Goal: Participate in discussion: Engage in conversation with other users on a specific topic

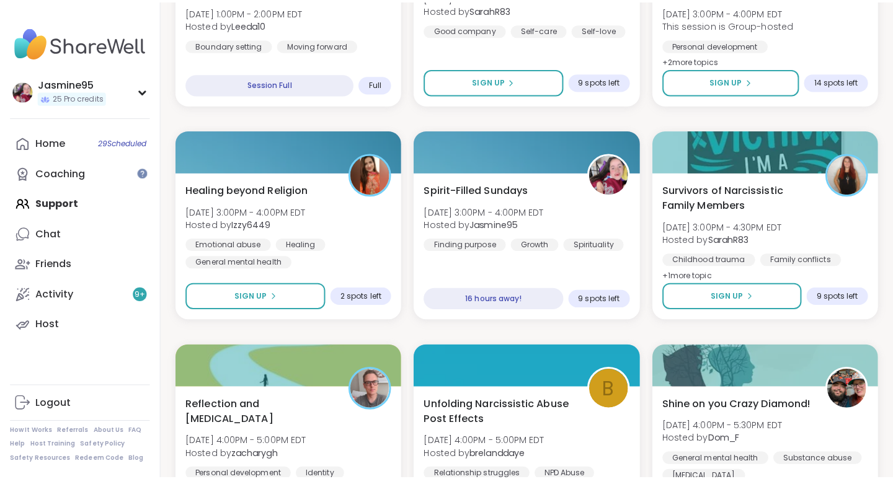
scroll to position [1820, 0]
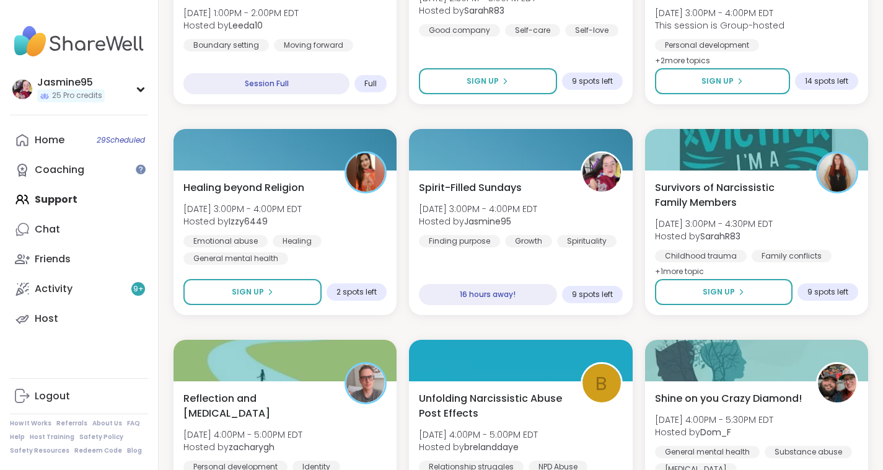
click at [521, 209] on span "[DATE] 3:00PM - 4:00PM EDT" at bounding box center [478, 209] width 118 height 12
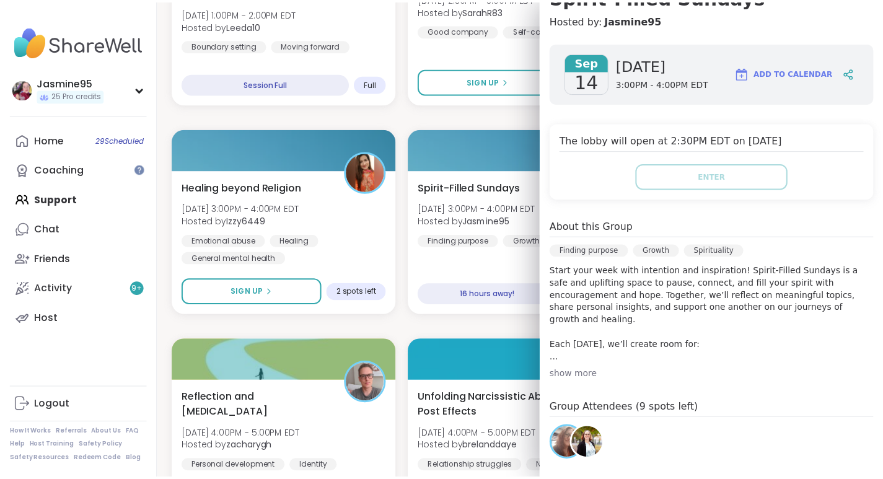
scroll to position [135, 0]
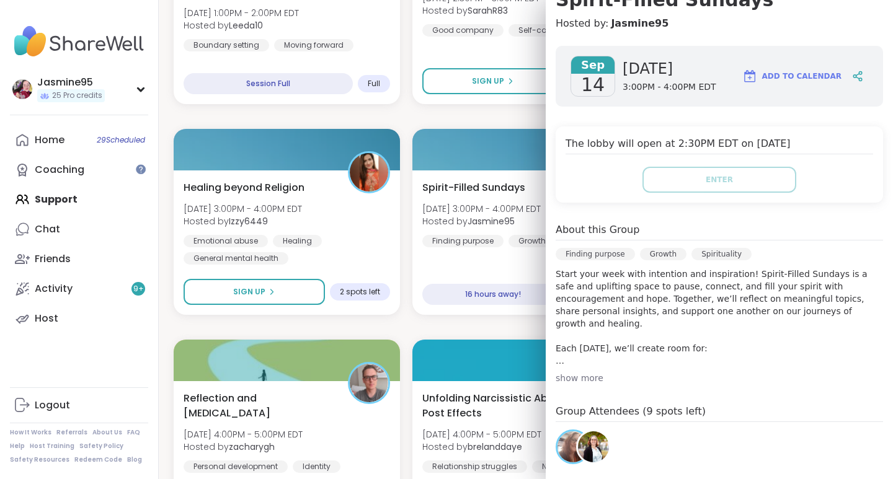
click at [847, 79] on div at bounding box center [857, 76] width 21 height 22
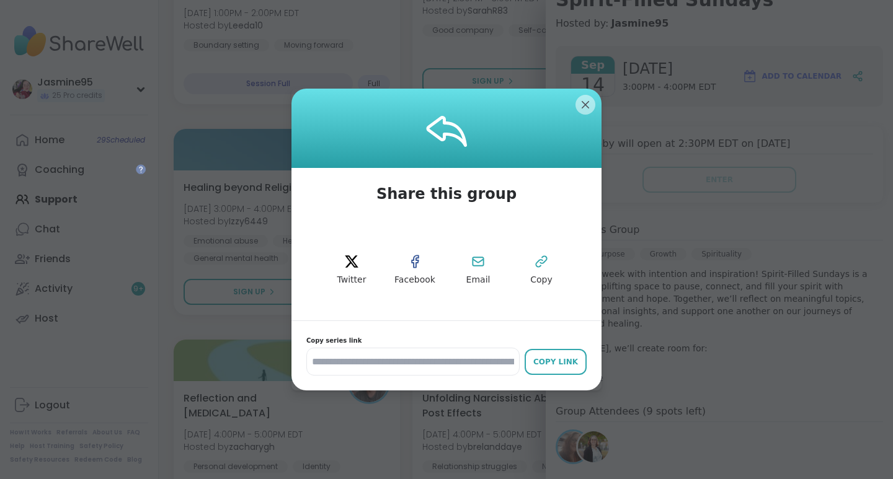
click at [533, 274] on span "Copy" at bounding box center [541, 280] width 22 height 12
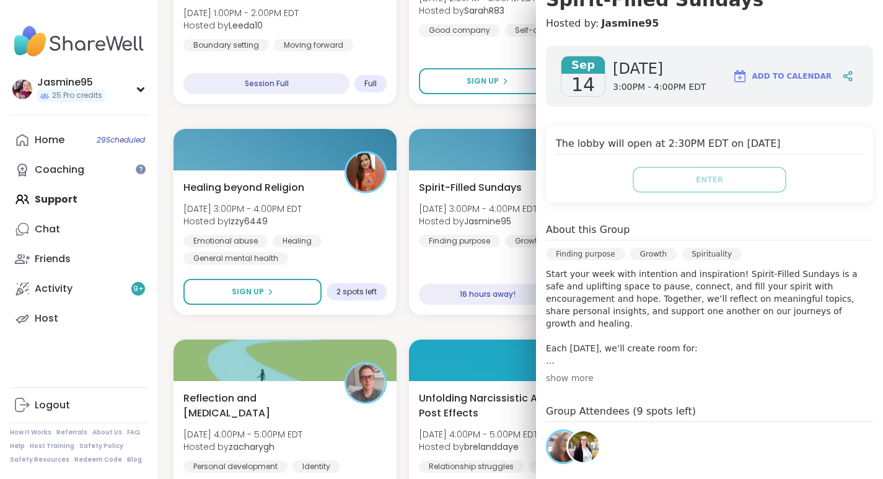
click at [97, 296] on link "Activity 9 +" at bounding box center [79, 289] width 138 height 30
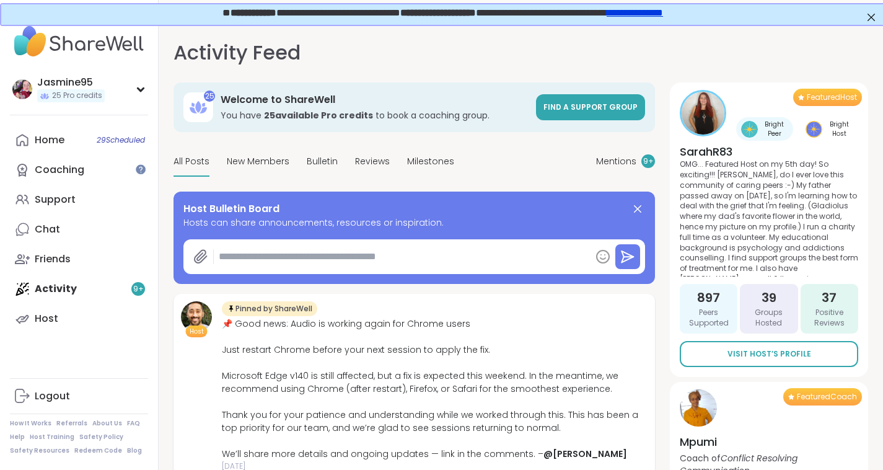
click at [294, 263] on textarea at bounding box center [402, 256] width 377 height 25
paste textarea "**********"
type textarea "*"
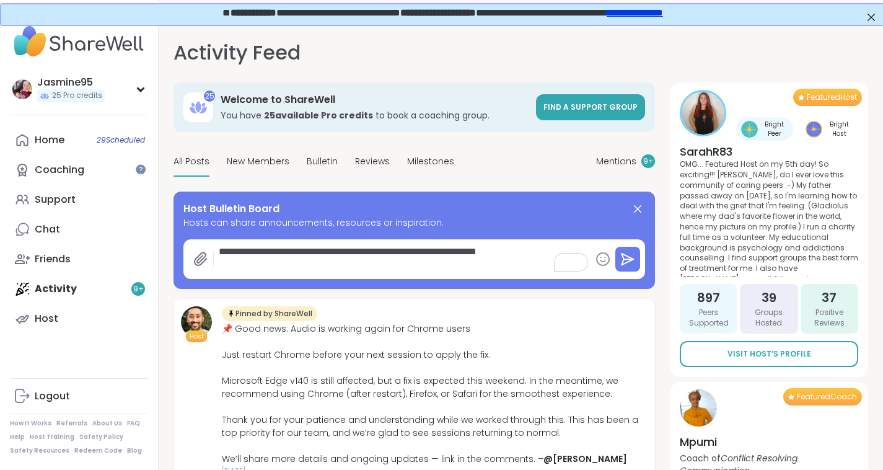
type textarea "**********"
click at [626, 256] on icon at bounding box center [628, 259] width 12 height 11
type textarea "*"
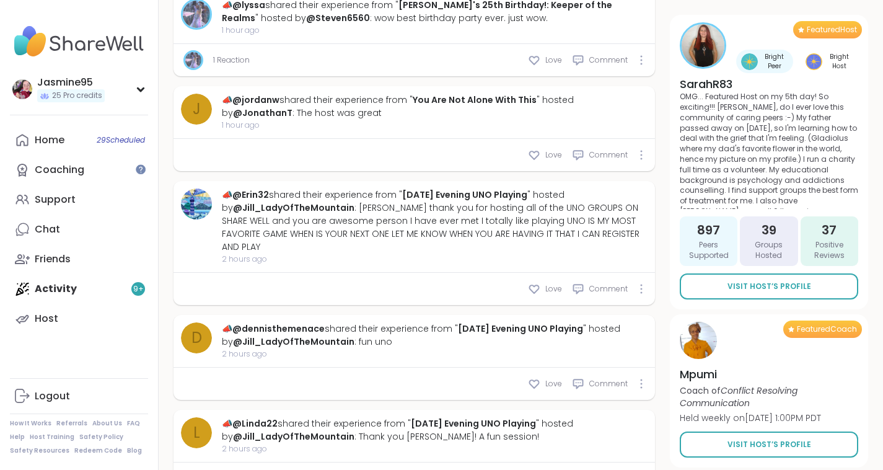
scroll to position [1496, 0]
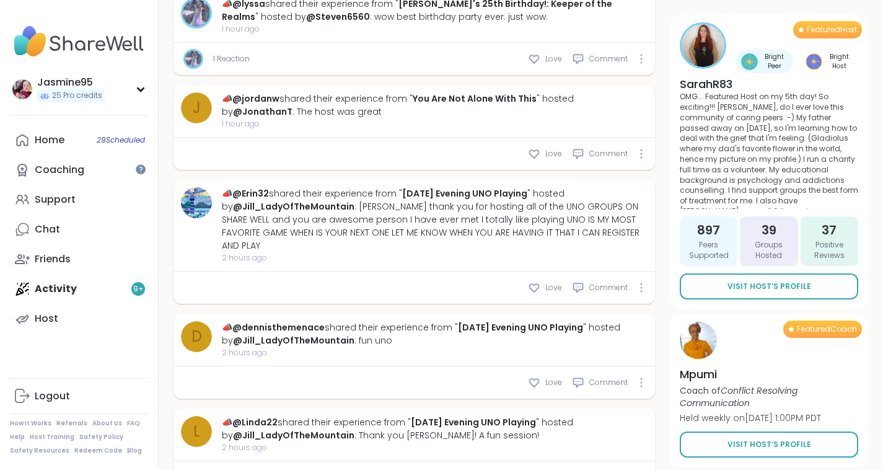
click at [61, 236] on link "Chat" at bounding box center [79, 230] width 138 height 30
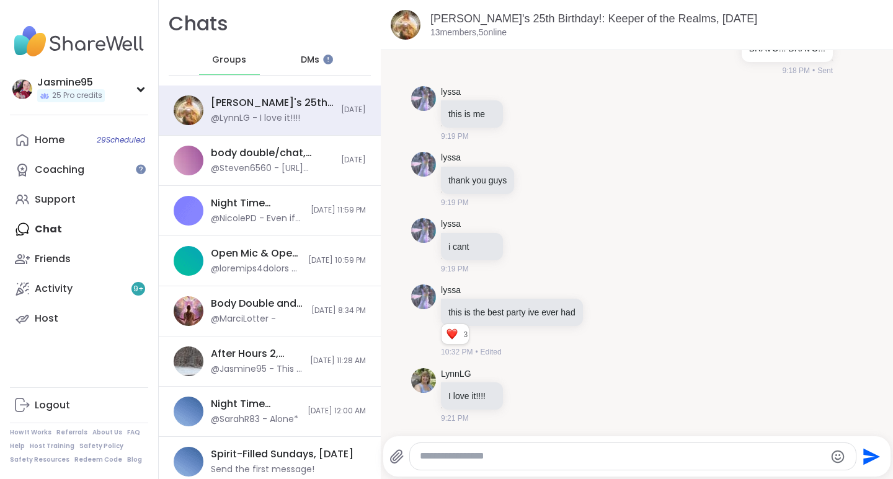
click at [304, 63] on span "DMs" at bounding box center [310, 60] width 19 height 12
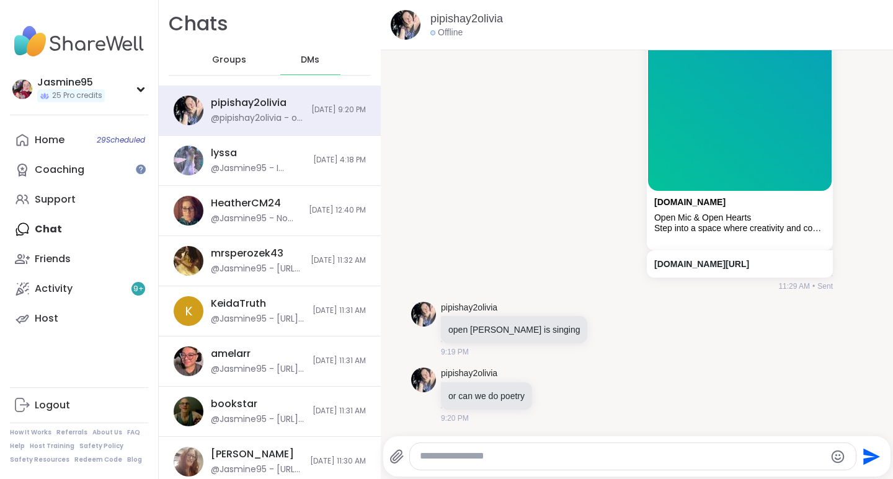
click at [478, 460] on textarea "Type your message" at bounding box center [622, 456] width 405 height 13
paste textarea "**********"
type textarea "**********"
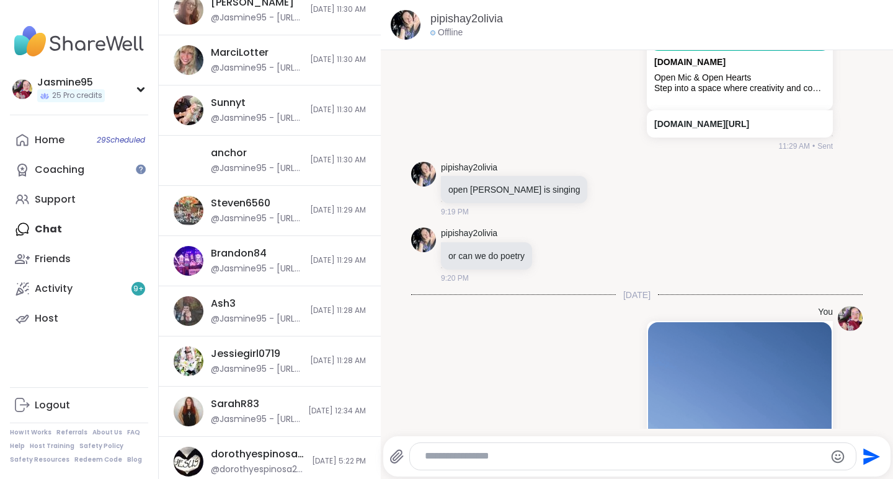
scroll to position [453, 0]
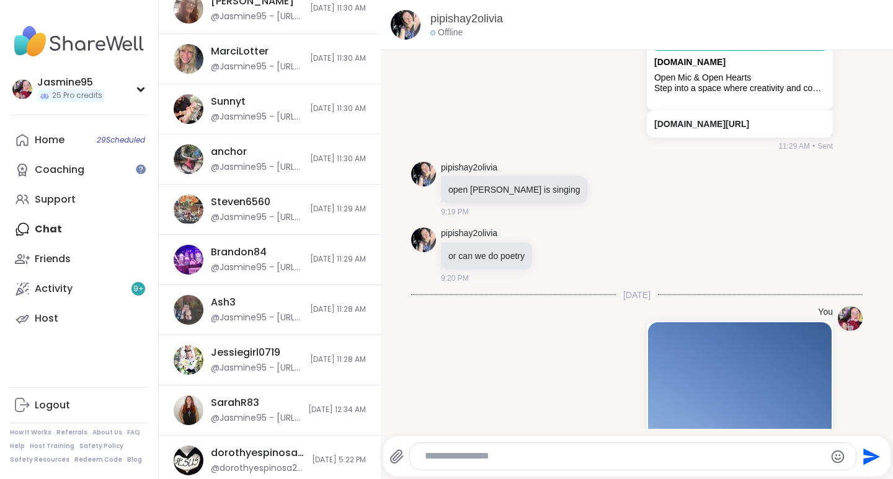
click at [257, 227] on div "Steven6560 @Jasmine95 - https://sharewellnow.com/session/3643c3f4-46d0-4e9a-92b…" at bounding box center [270, 210] width 222 height 50
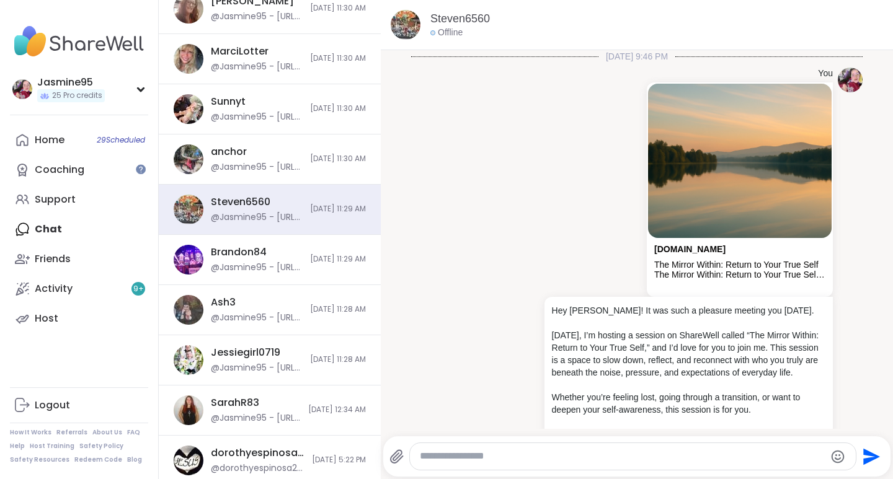
scroll to position [8809, 0]
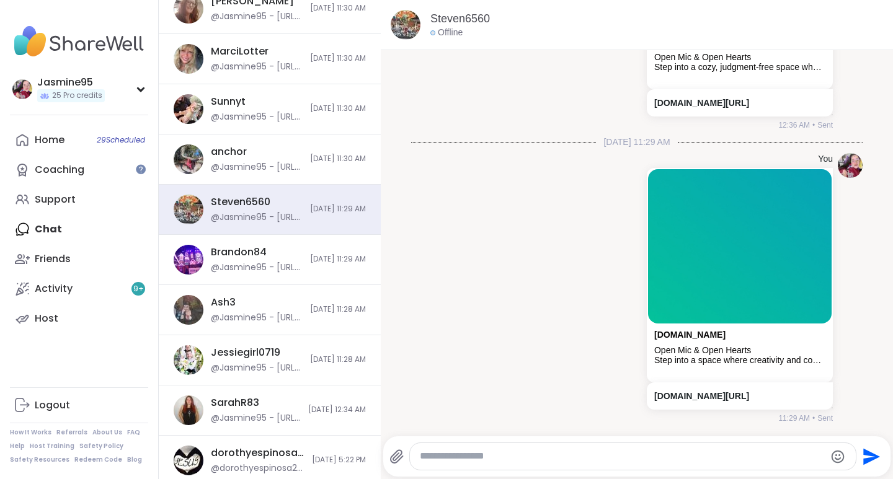
click at [471, 461] on textarea "Type your message" at bounding box center [622, 456] width 405 height 13
paste textarea "**********"
type textarea "**********"
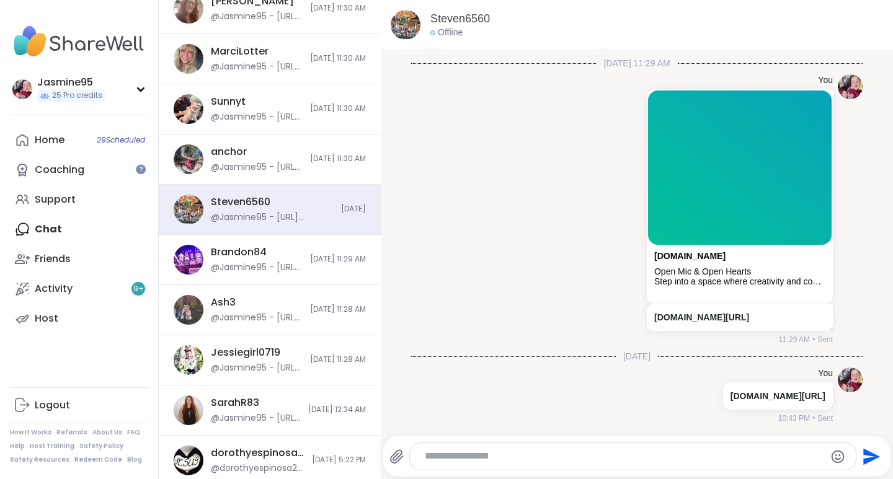
scroll to position [8899, 0]
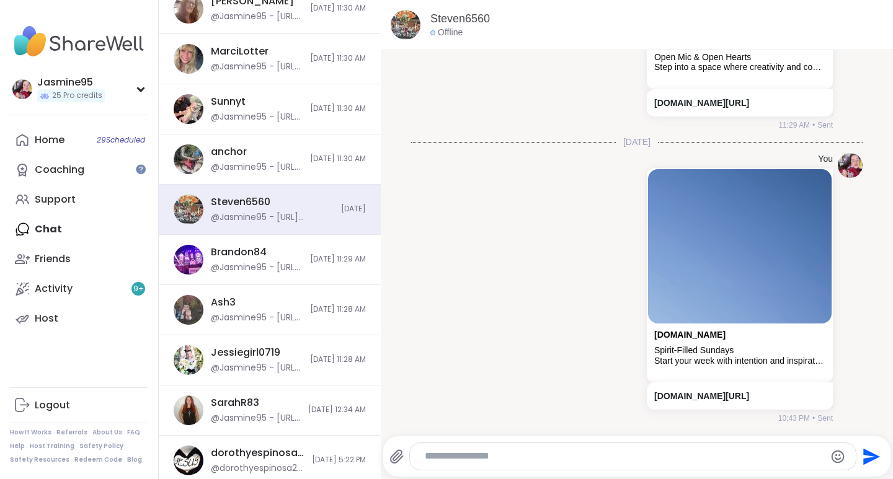
click at [244, 272] on div "@Jasmine95 - https://sharewellnow.com/session/3643c3f4-46d0-4e9a-92b6-a462c41d5…" at bounding box center [257, 268] width 92 height 12
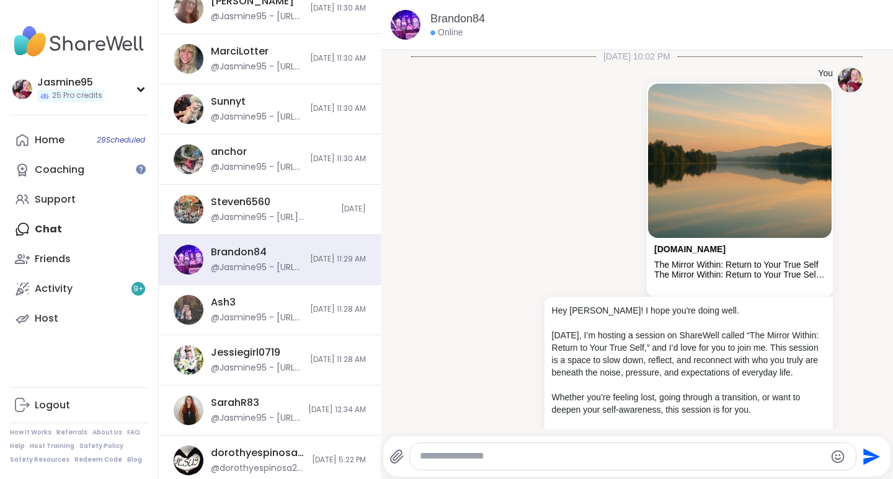
scroll to position [6102, 0]
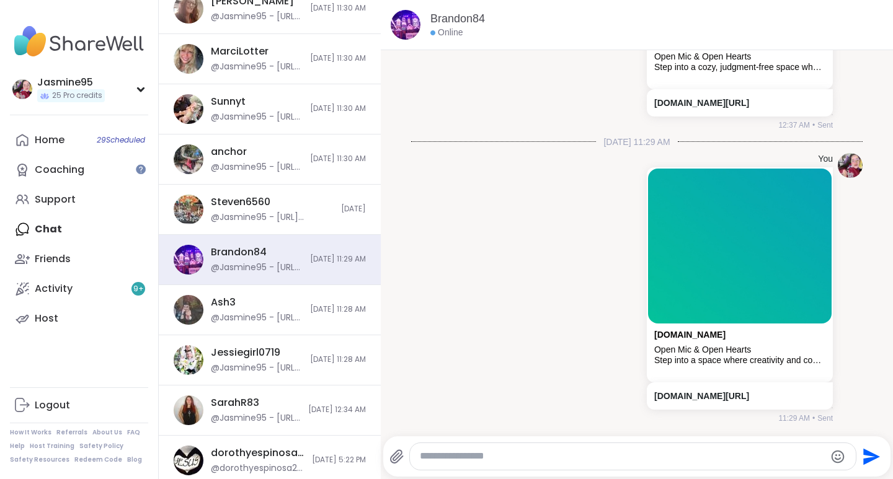
click at [471, 460] on textarea "Type your message" at bounding box center [622, 456] width 405 height 13
paste textarea "**********"
type textarea "**********"
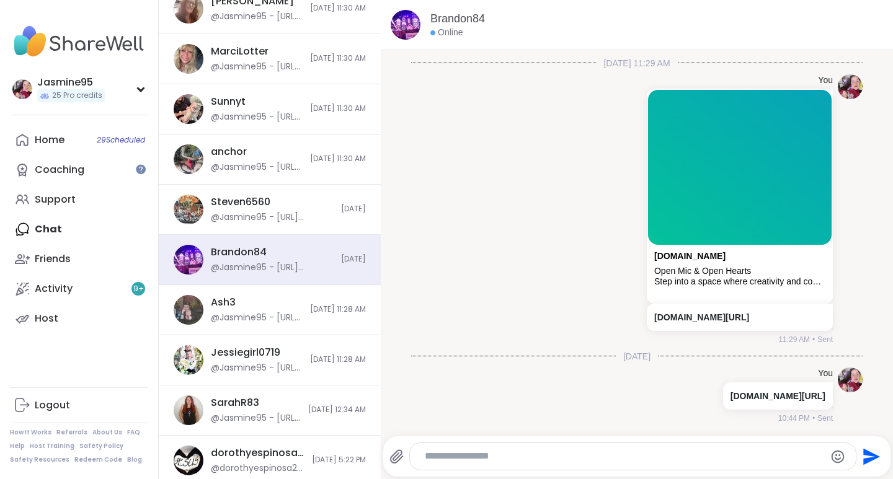
scroll to position [6193, 0]
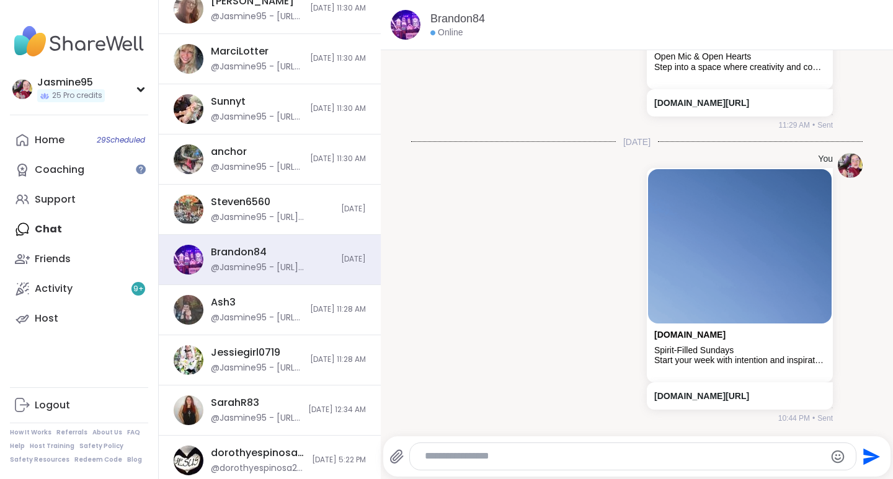
click at [260, 353] on div "Jessiegirl0719" at bounding box center [245, 353] width 69 height 14
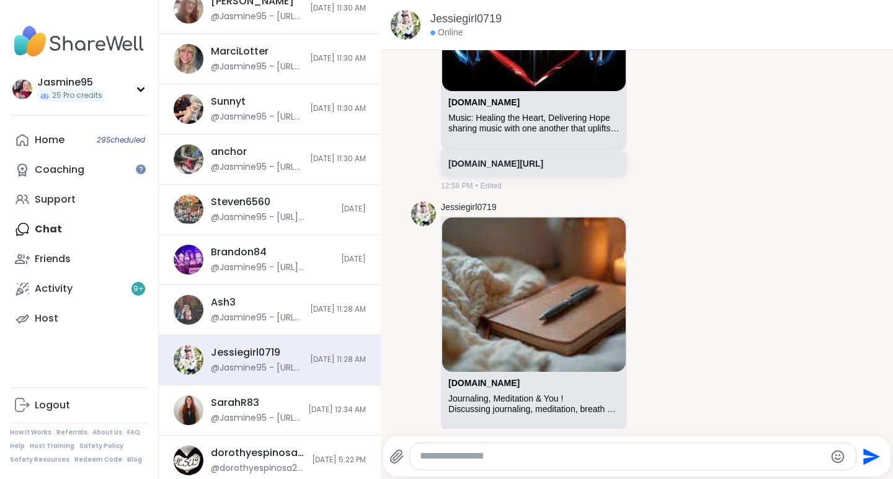
scroll to position [8627, 0]
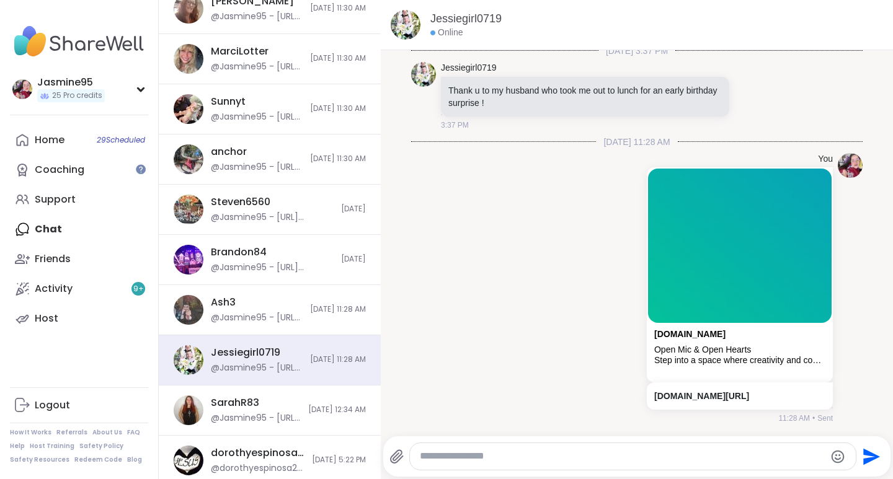
click at [540, 459] on textarea "Type your message" at bounding box center [622, 456] width 405 height 13
paste textarea "**********"
type textarea "**********"
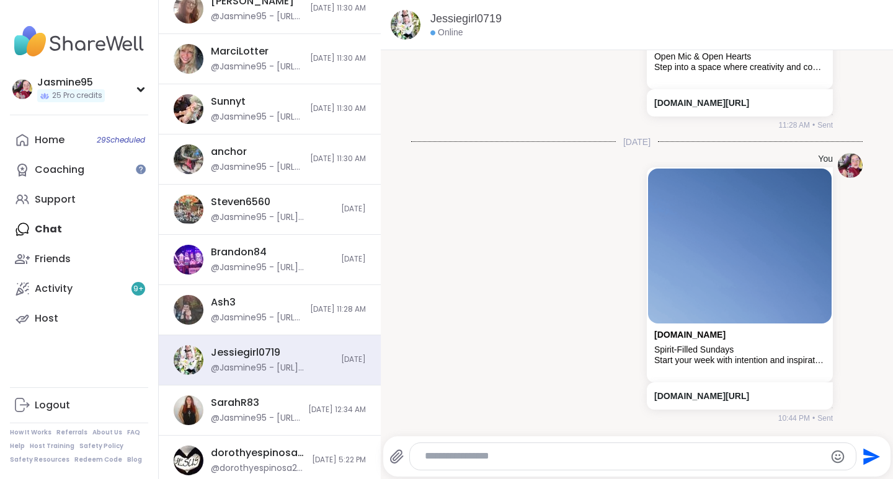
click at [256, 452] on div "dorothyespinosa26" at bounding box center [258, 453] width 94 height 14
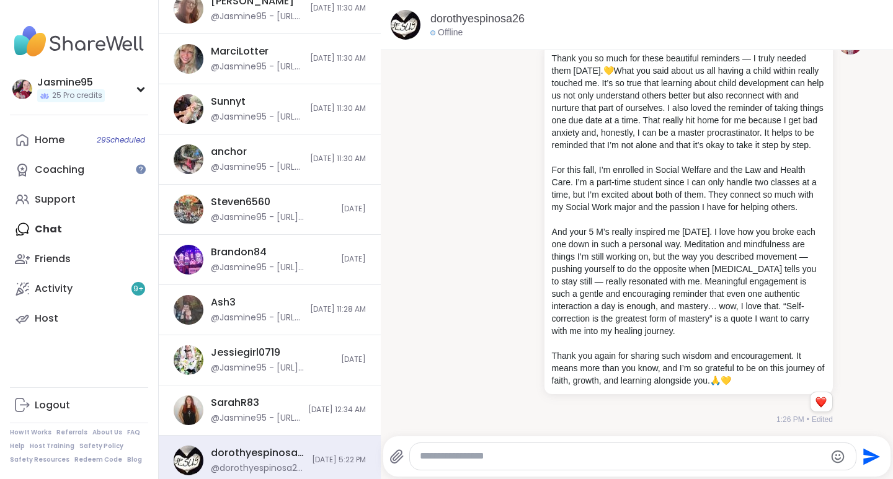
scroll to position [6359, 0]
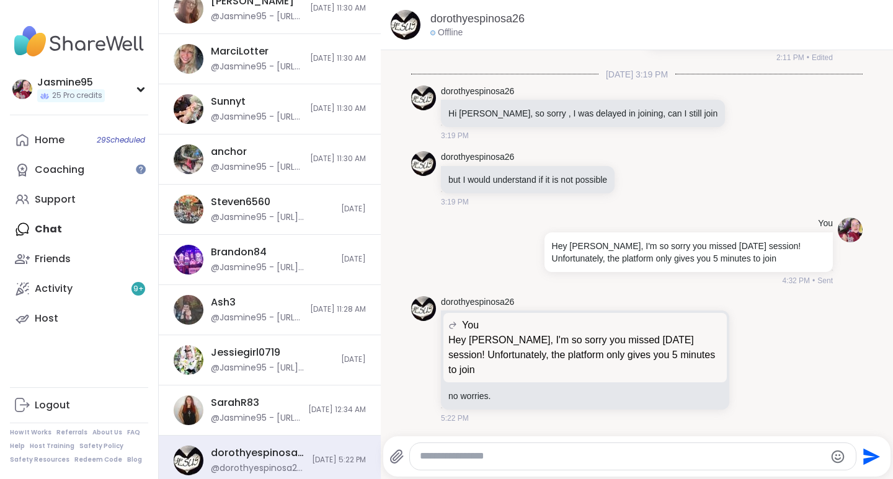
click at [643, 461] on textarea "Type your message" at bounding box center [622, 456] width 405 height 13
paste textarea "**********"
type textarea "**********"
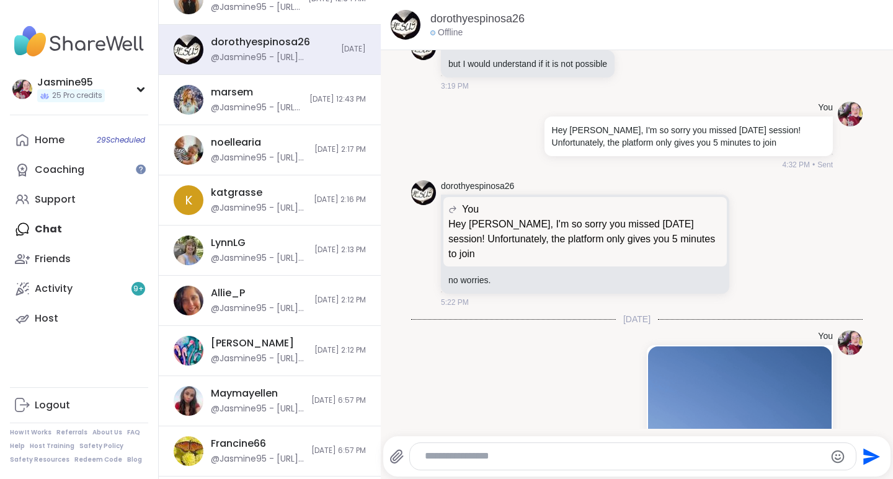
scroll to position [865, 0]
click at [265, 115] on div "marsem @Jasmine95 - https://sharewellnow.com/session/fdbd09bf-981b-4435-b585-1f…" at bounding box center [270, 99] width 222 height 50
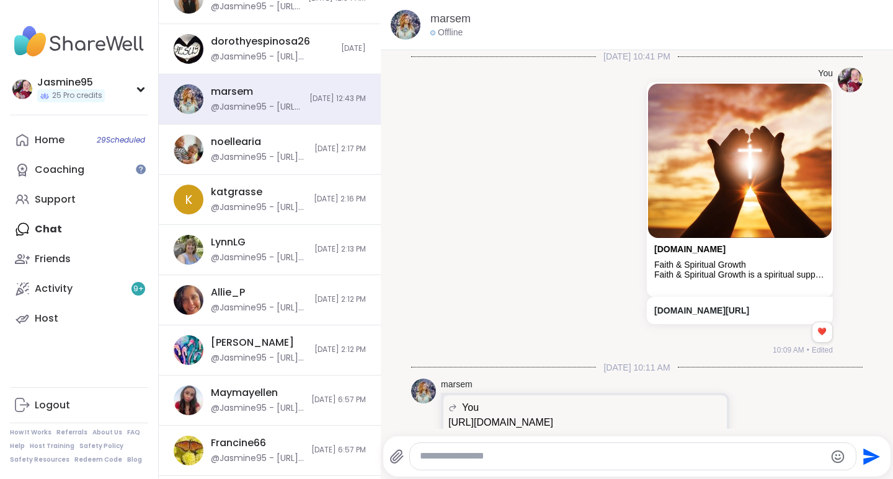
scroll to position [1196, 0]
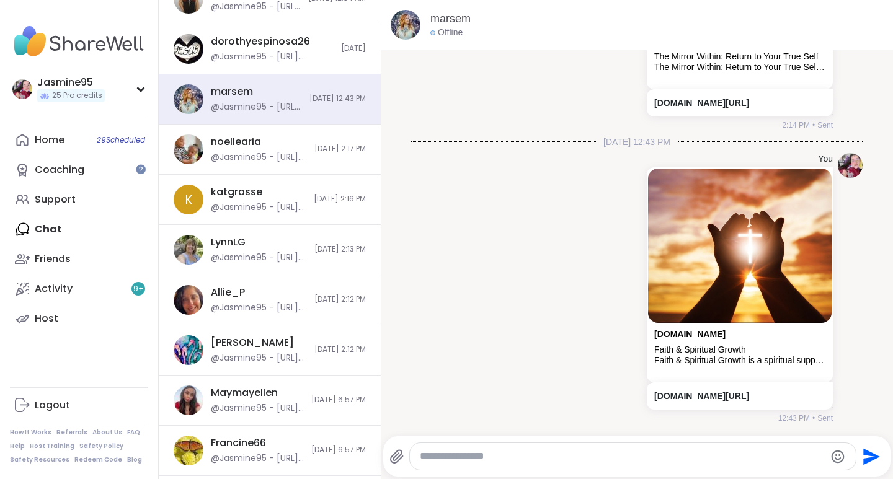
click at [449, 458] on textarea "Type your message" at bounding box center [622, 456] width 405 height 13
paste textarea "**********"
type textarea "**********"
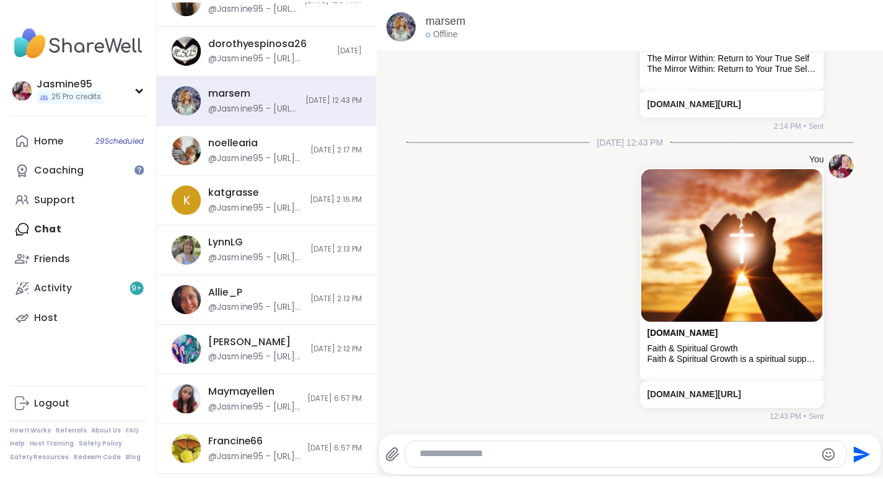
scroll to position [1286, 0]
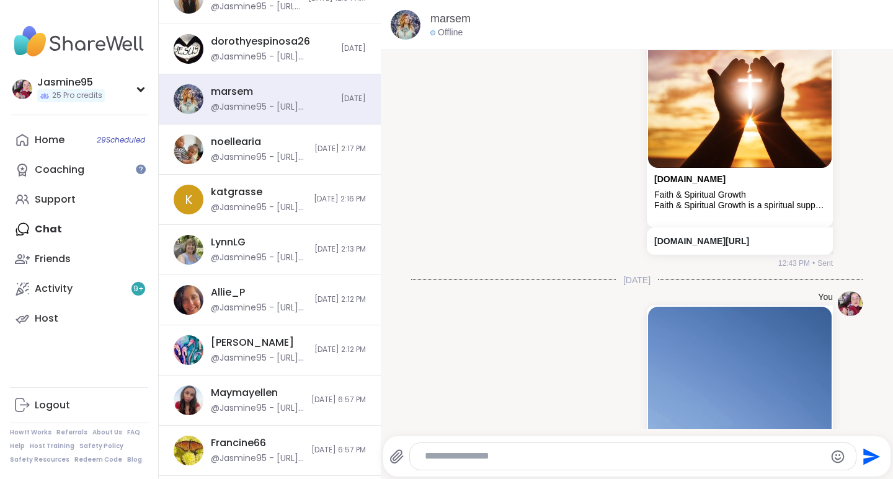
click at [96, 86] on div "Jasmine95" at bounding box center [71, 83] width 68 height 14
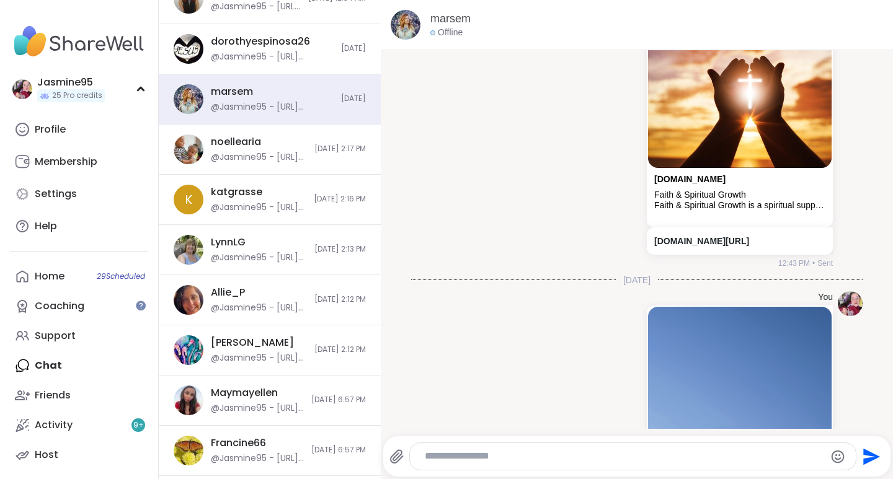
click at [74, 133] on link "Profile" at bounding box center [79, 130] width 138 height 30
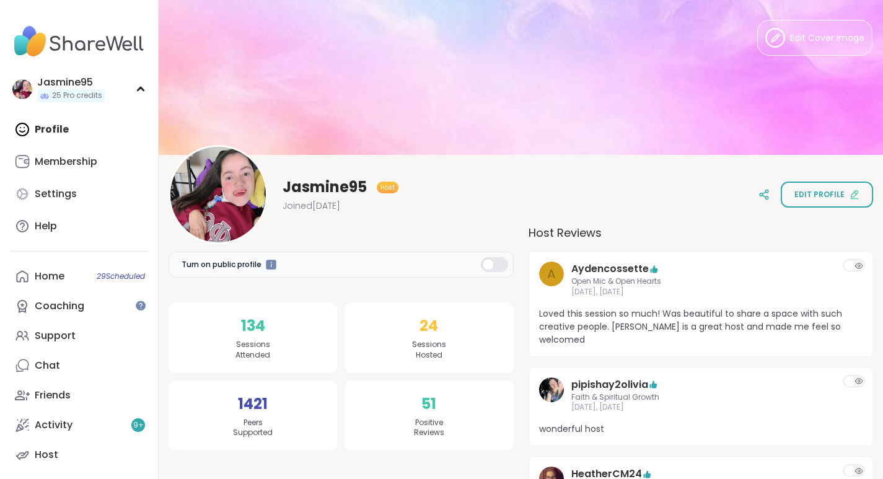
click at [81, 336] on link "Support" at bounding box center [79, 336] width 138 height 30
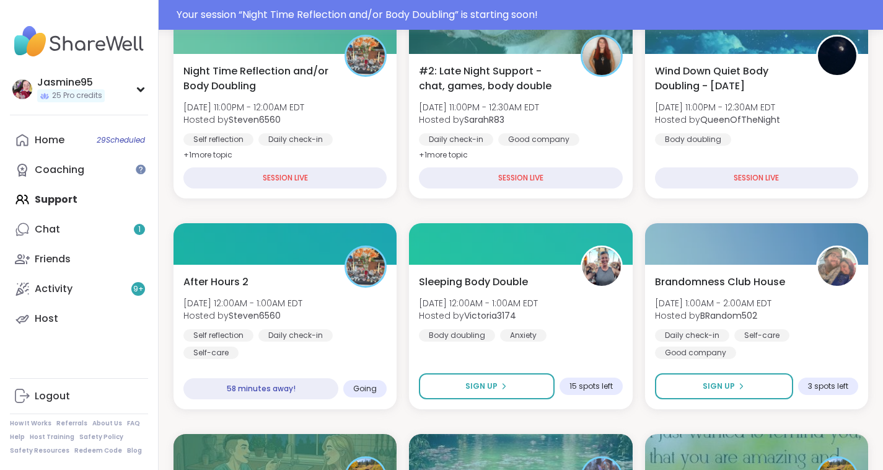
scroll to position [492, 0]
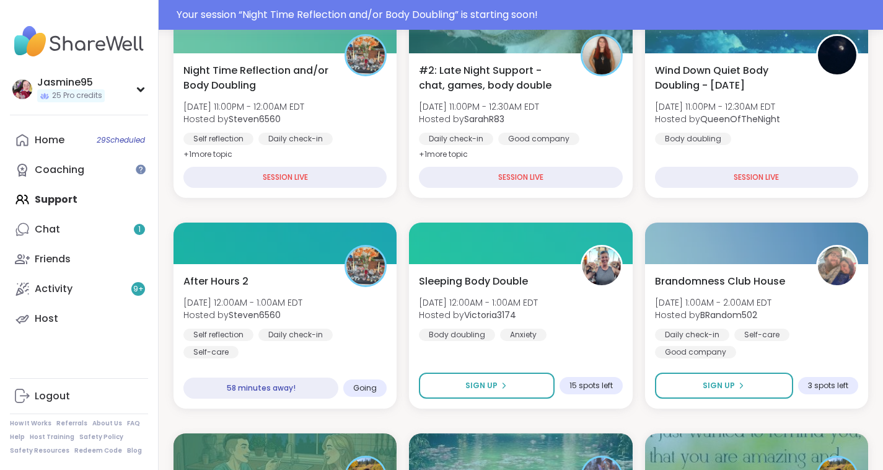
click at [298, 103] on span "Sat, Sep 13 | 11:00PM - 12:00AM EDT" at bounding box center [244, 106] width 121 height 12
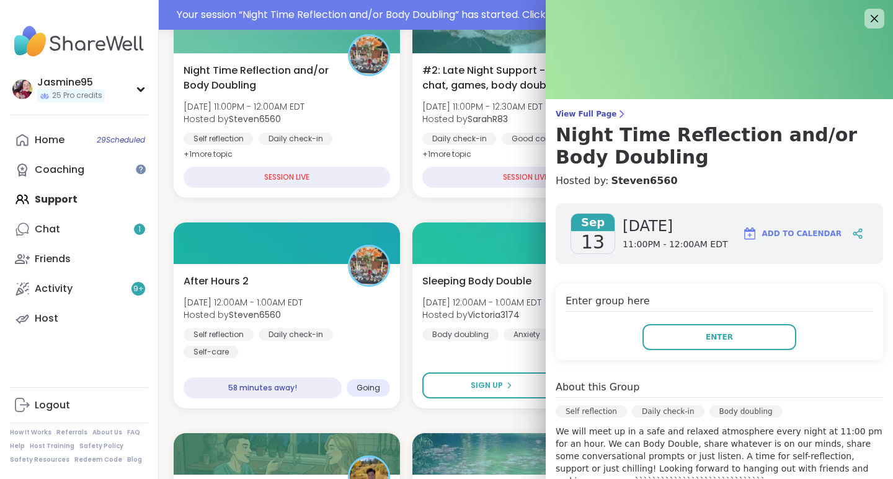
click at [742, 340] on button "Enter" at bounding box center [719, 337] width 154 height 26
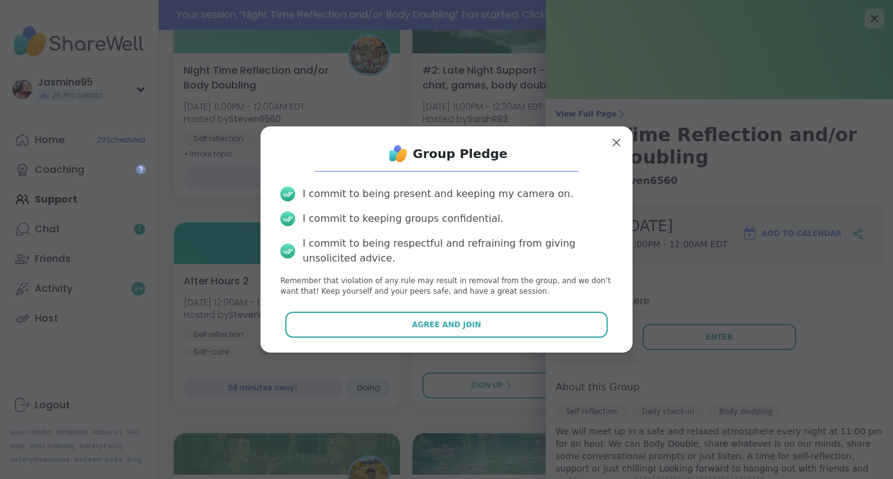
click at [489, 335] on button "Agree and Join" at bounding box center [446, 325] width 323 height 26
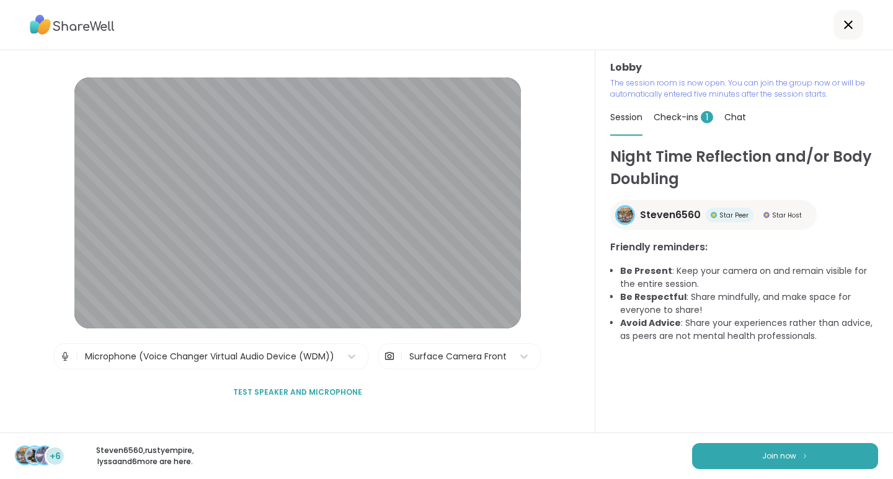
click at [784, 457] on span "Join now" at bounding box center [779, 456] width 34 height 11
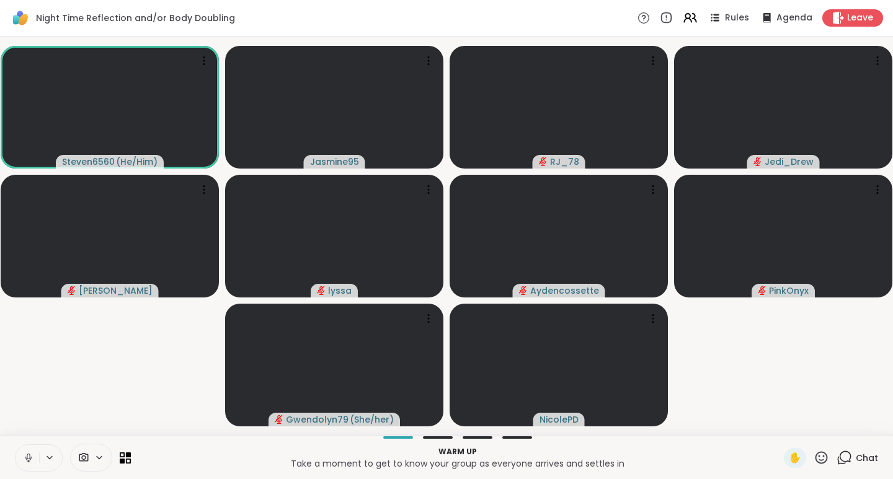
click at [26, 458] on icon at bounding box center [28, 458] width 6 height 4
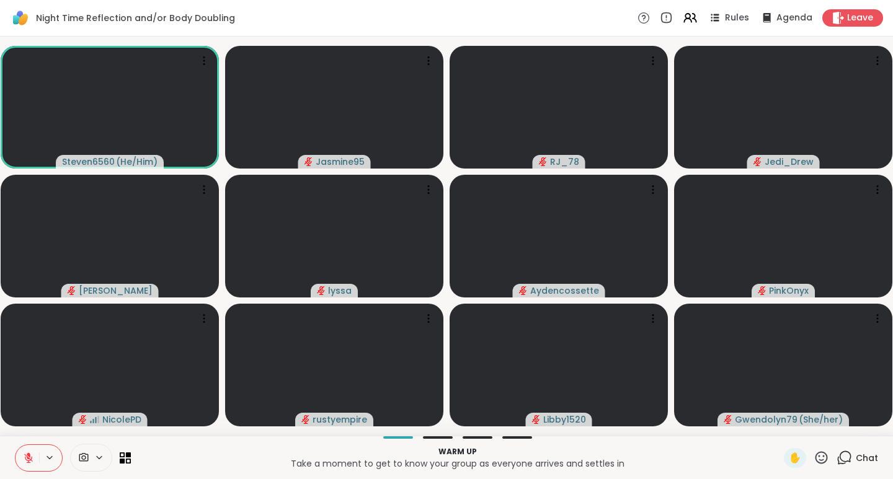
click at [856, 454] on span "Chat" at bounding box center [867, 458] width 22 height 12
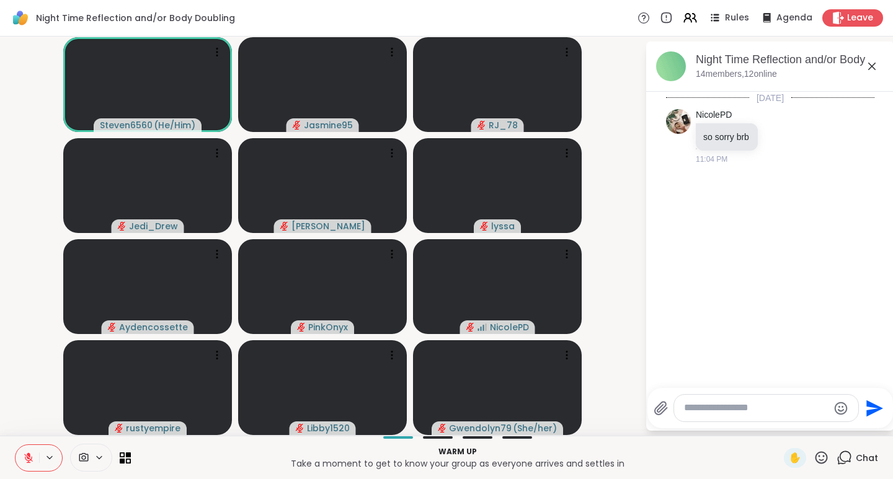
click at [763, 404] on textarea "Type your message" at bounding box center [756, 408] width 144 height 13
type textarea "*"
type textarea "**********"
click at [815, 460] on icon at bounding box center [820, 457] width 15 height 15
click at [779, 421] on span "❤️" at bounding box center [785, 425] width 12 height 15
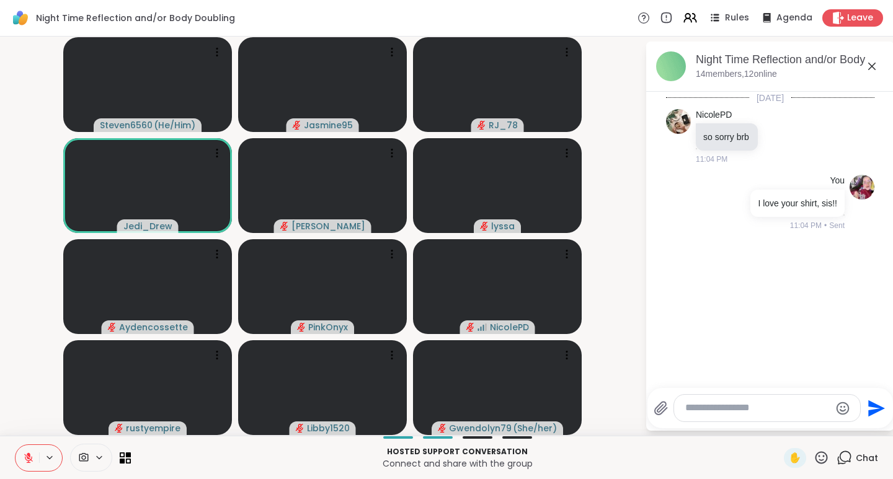
click at [29, 458] on icon at bounding box center [28, 458] width 9 height 9
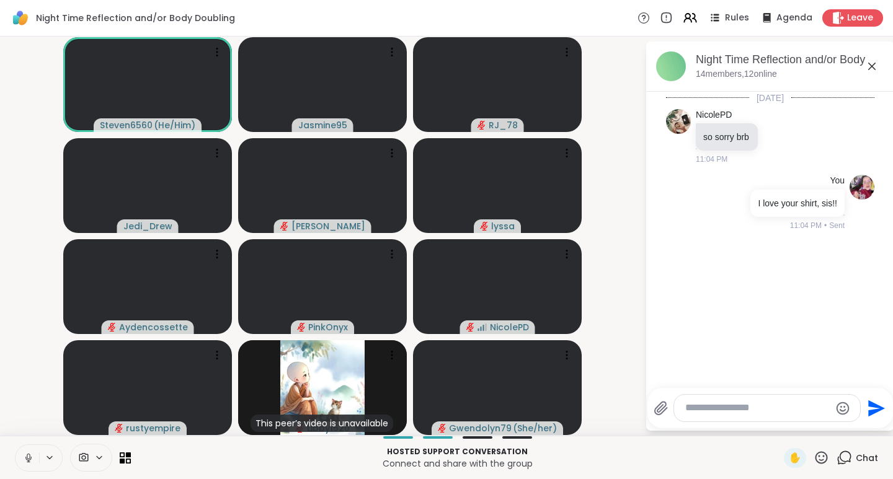
click at [29, 457] on icon at bounding box center [28, 458] width 11 height 11
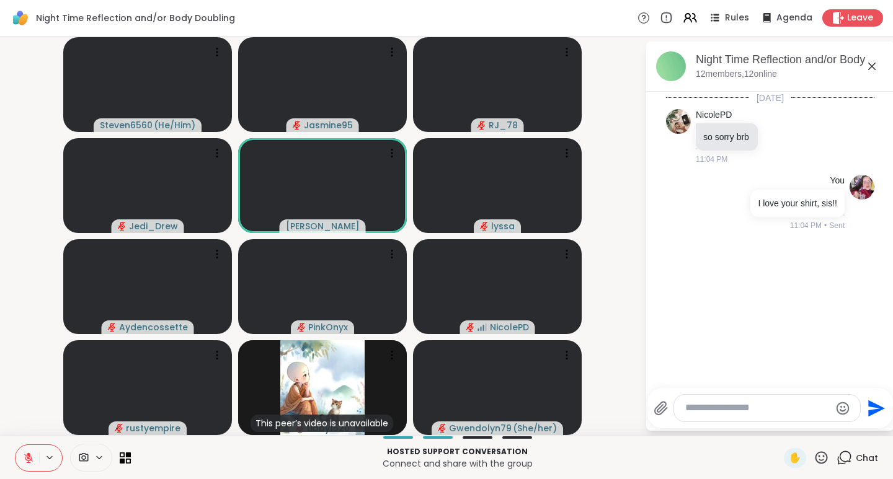
click at [815, 459] on icon at bounding box center [820, 457] width 15 height 15
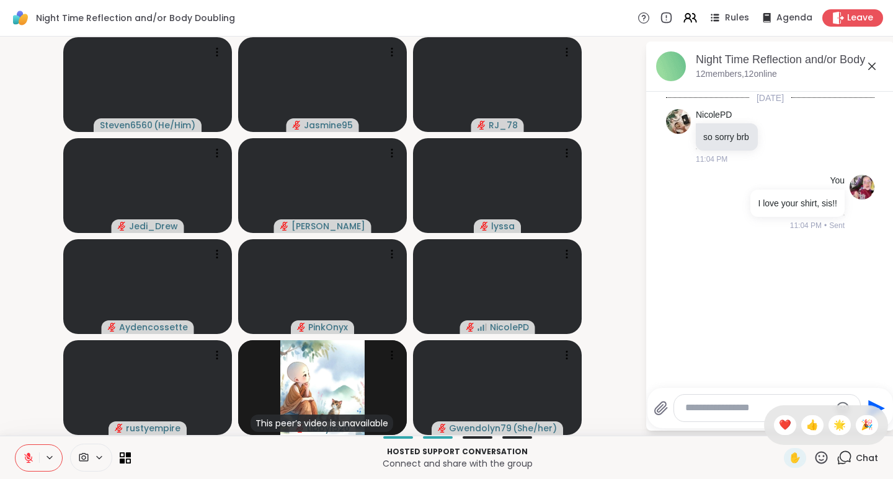
click at [779, 429] on span "❤️" at bounding box center [785, 425] width 12 height 15
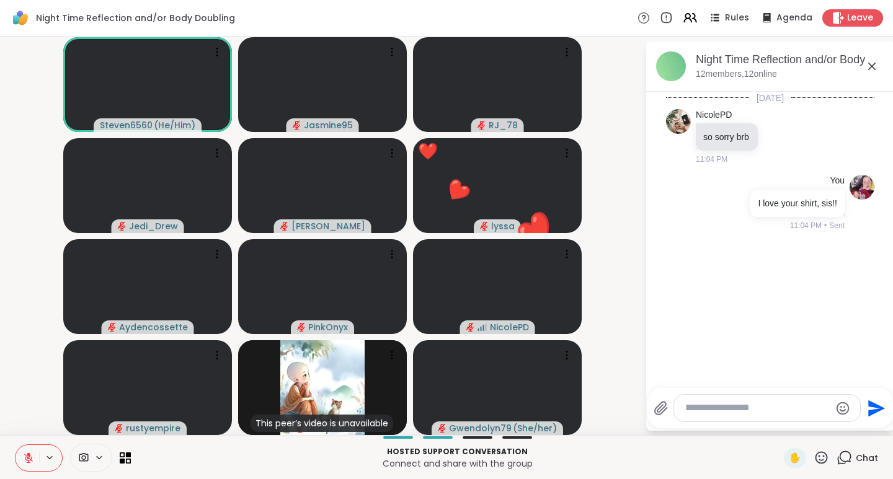
click at [34, 462] on button at bounding box center [27, 458] width 24 height 26
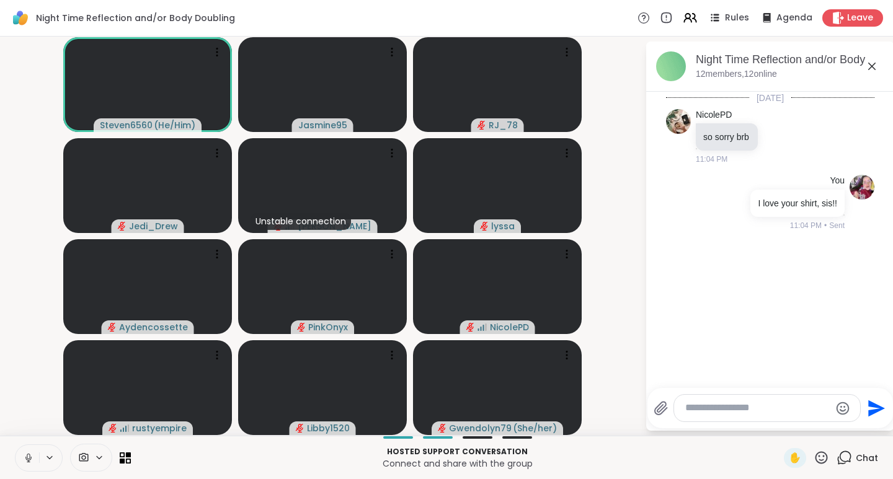
click at [31, 457] on icon at bounding box center [28, 458] width 6 height 4
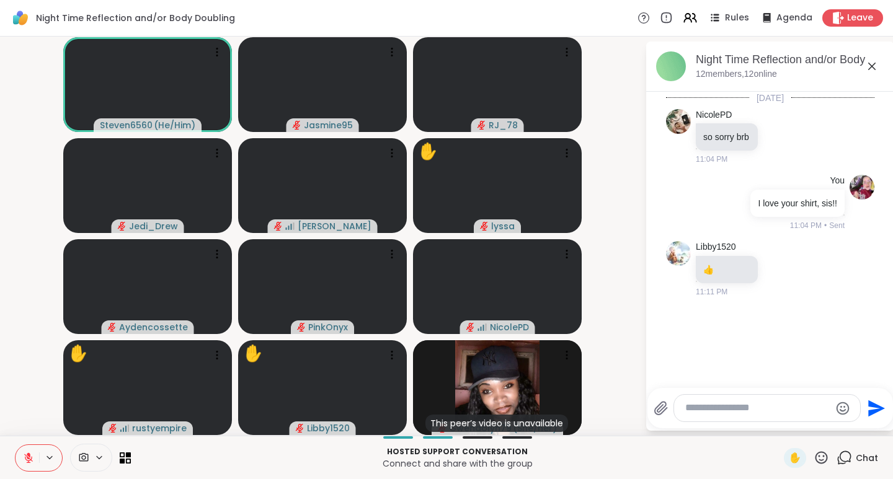
click at [815, 460] on icon at bounding box center [821, 457] width 12 height 12
click at [806, 423] on span "👍" at bounding box center [812, 425] width 12 height 15
click at [789, 451] on span "✋" at bounding box center [795, 458] width 12 height 15
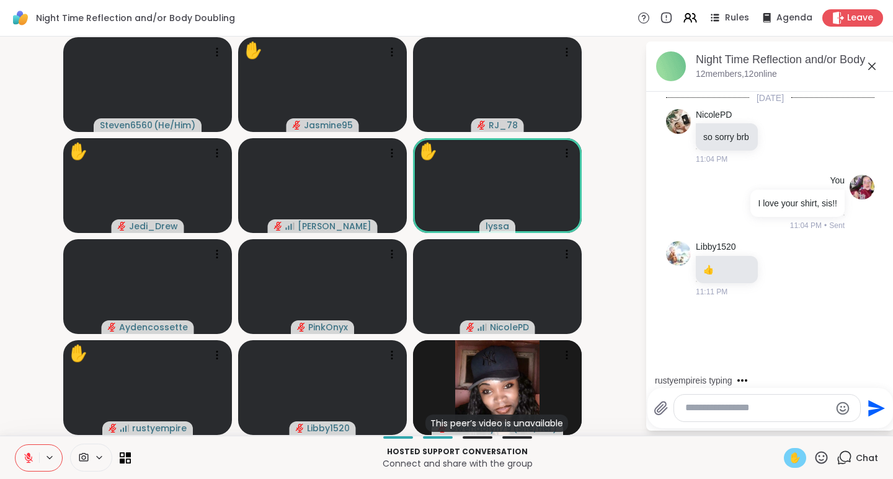
click at [29, 455] on icon at bounding box center [29, 455] width 4 height 5
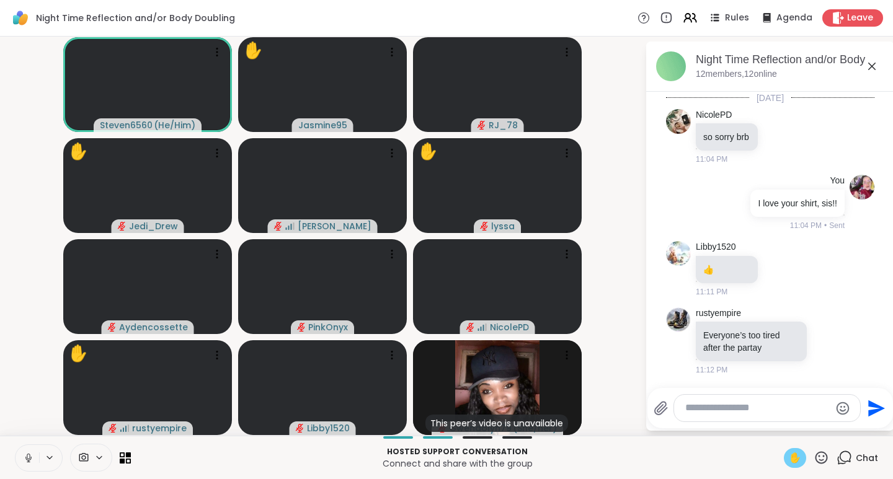
click at [33, 458] on icon at bounding box center [28, 458] width 11 height 11
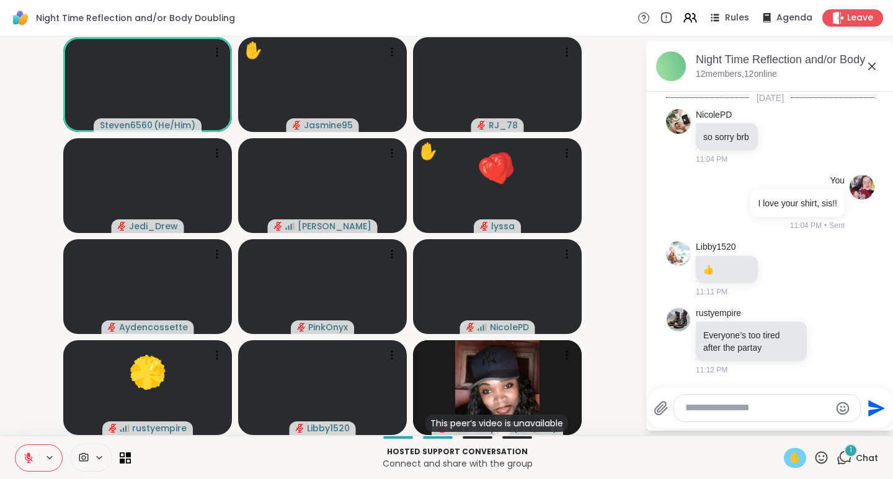
scroll to position [66, 0]
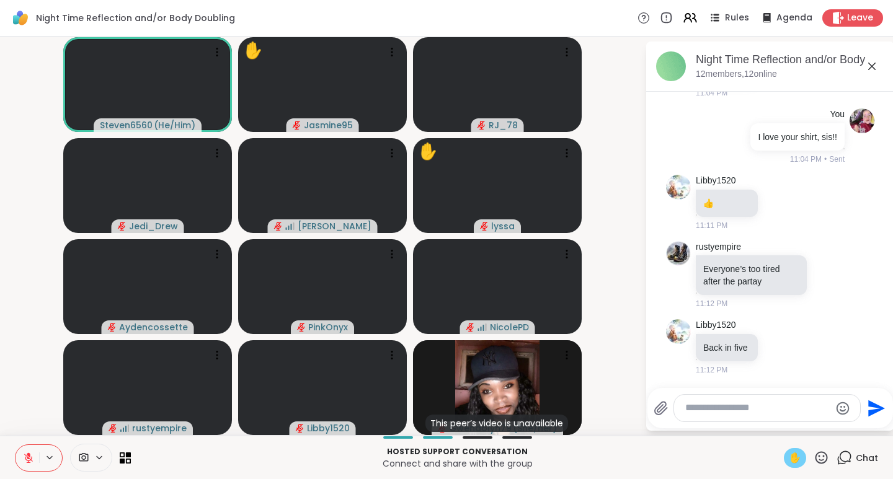
click at [30, 458] on icon at bounding box center [28, 458] width 11 height 11
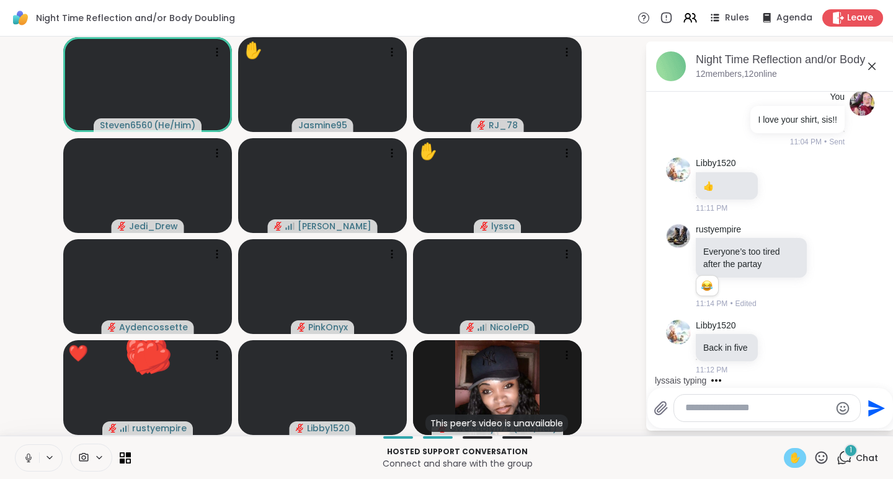
scroll to position [232, 0]
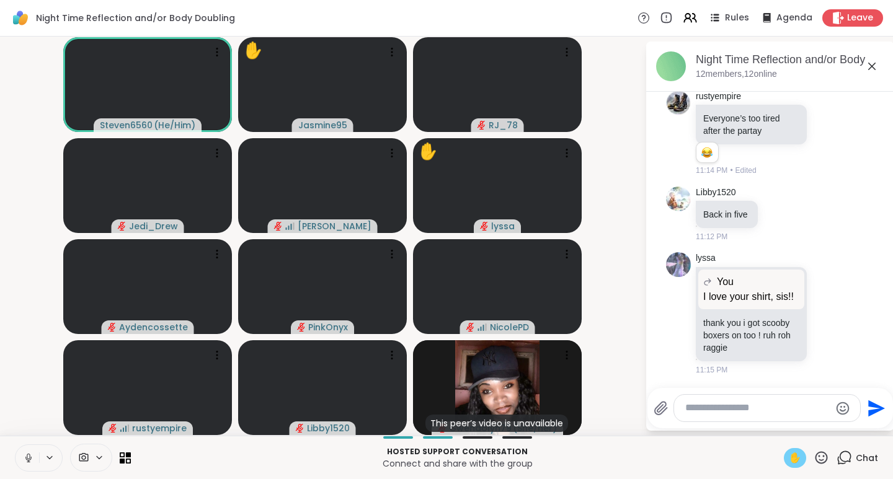
click at [813, 458] on icon at bounding box center [820, 457] width 15 height 15
click at [774, 423] on div "❤️" at bounding box center [785, 425] width 22 height 20
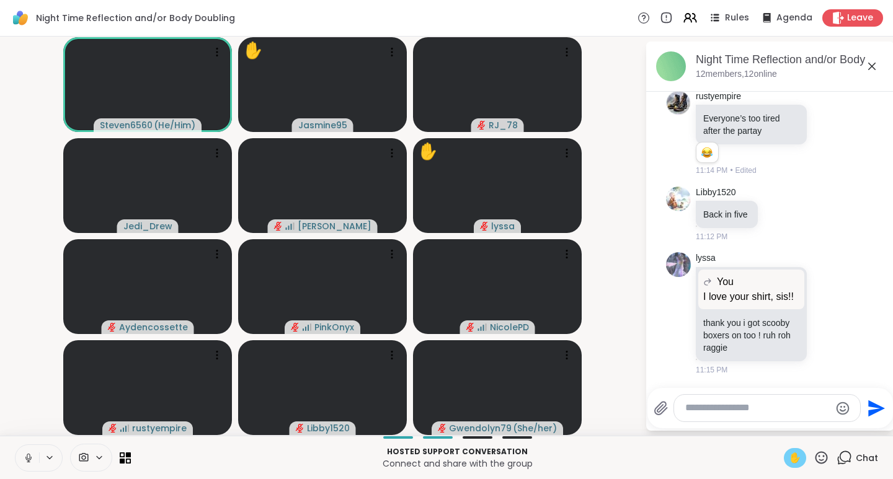
click at [29, 458] on icon at bounding box center [28, 457] width 3 height 6
click at [824, 309] on icon at bounding box center [828, 313] width 9 height 9
click at [823, 291] on div "Select Reaction: Heart" at bounding box center [828, 293] width 11 height 11
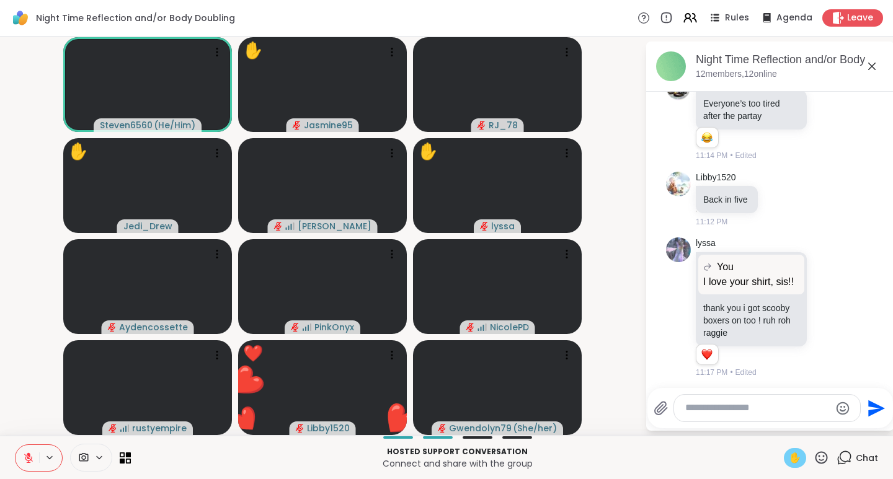
scroll to position [250, 0]
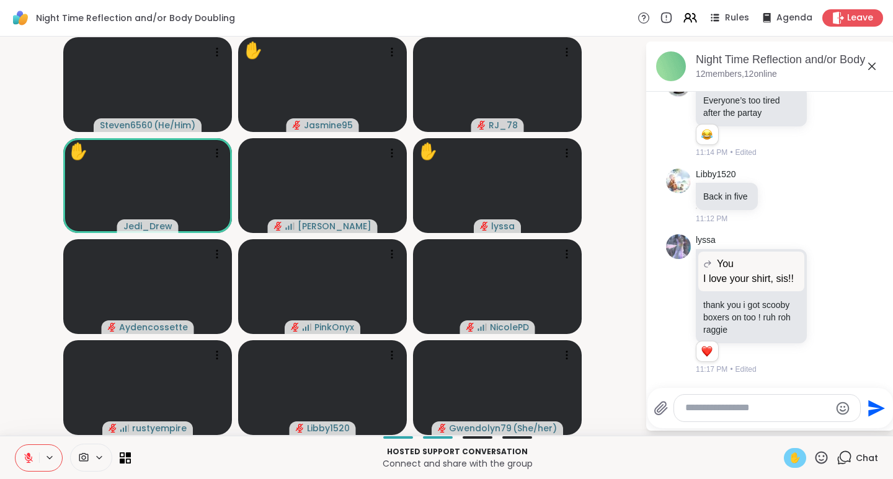
click at [32, 451] on button at bounding box center [27, 458] width 24 height 26
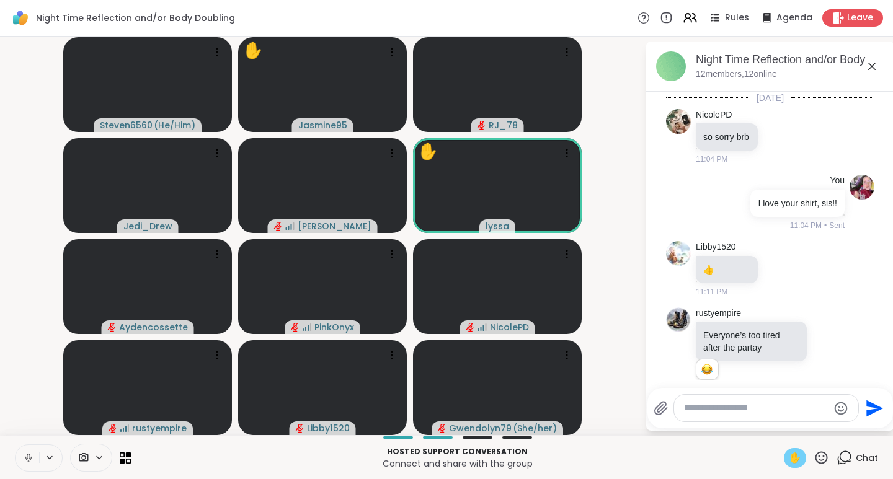
scroll to position [250, 0]
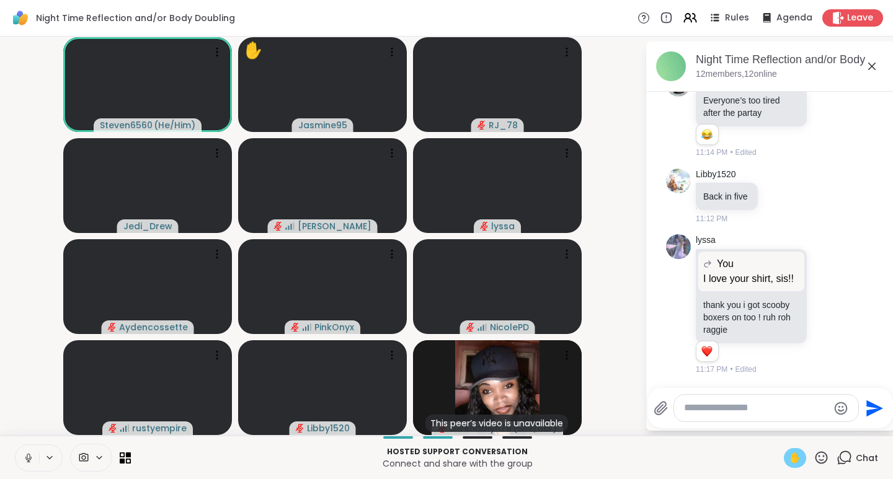
click at [640, 58] on div "Steven6560 ( He/Him ) ✋ Jasmine95 RJ_78 Jedi_Drew [PERSON_NAME] [PERSON_NAME] P…" at bounding box center [446, 236] width 893 height 399
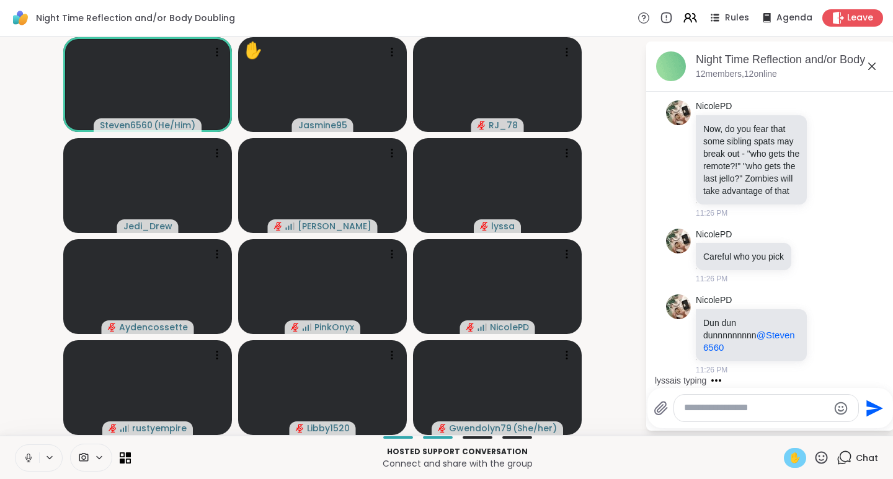
scroll to position [717, 0]
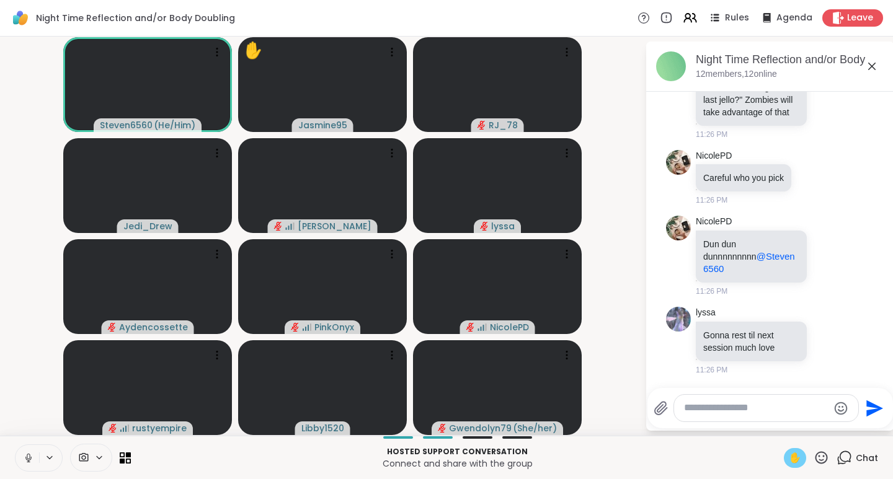
click at [31, 460] on icon at bounding box center [28, 458] width 11 height 11
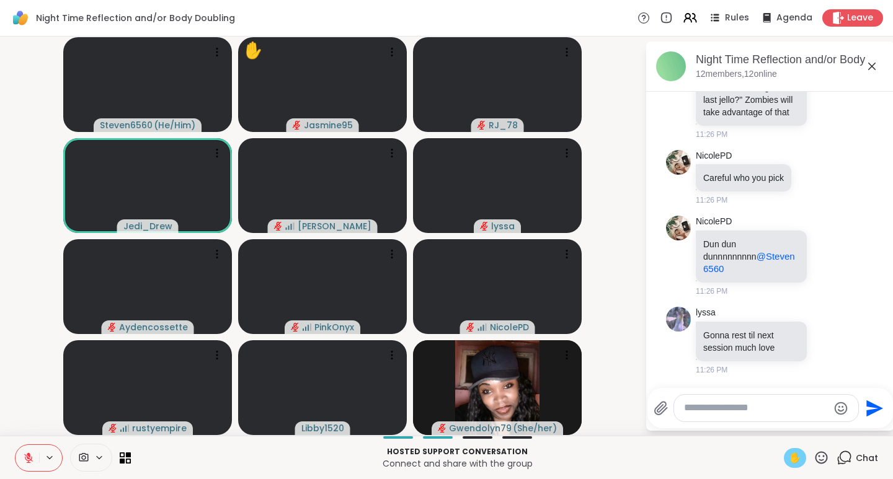
click at [29, 471] on div at bounding box center [39, 458] width 48 height 27
click at [29, 456] on icon at bounding box center [29, 455] width 4 height 5
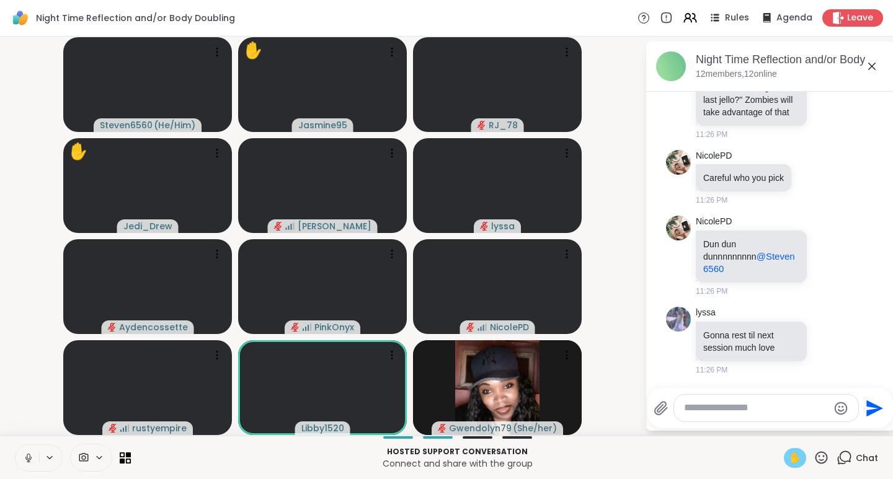
click at [816, 454] on icon at bounding box center [821, 457] width 12 height 12
click at [779, 423] on span "❤️" at bounding box center [785, 425] width 12 height 15
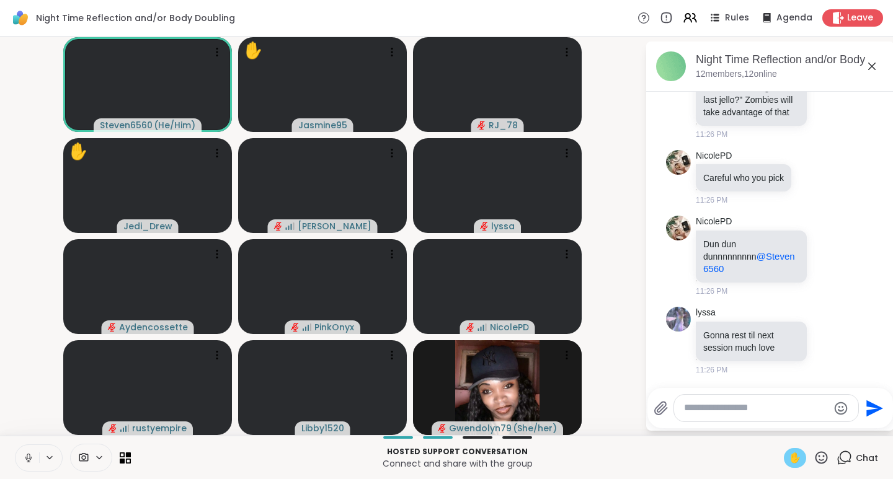
click at [789, 459] on span "✋" at bounding box center [795, 458] width 12 height 15
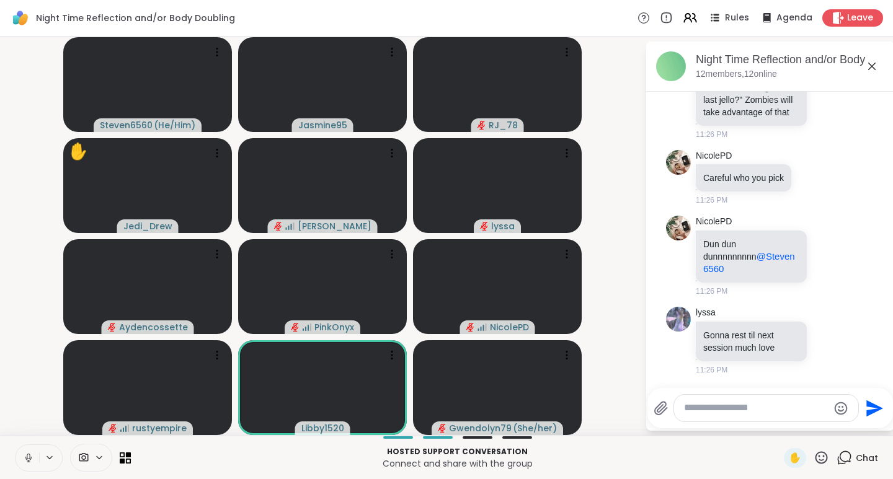
click at [813, 457] on icon at bounding box center [820, 457] width 15 height 15
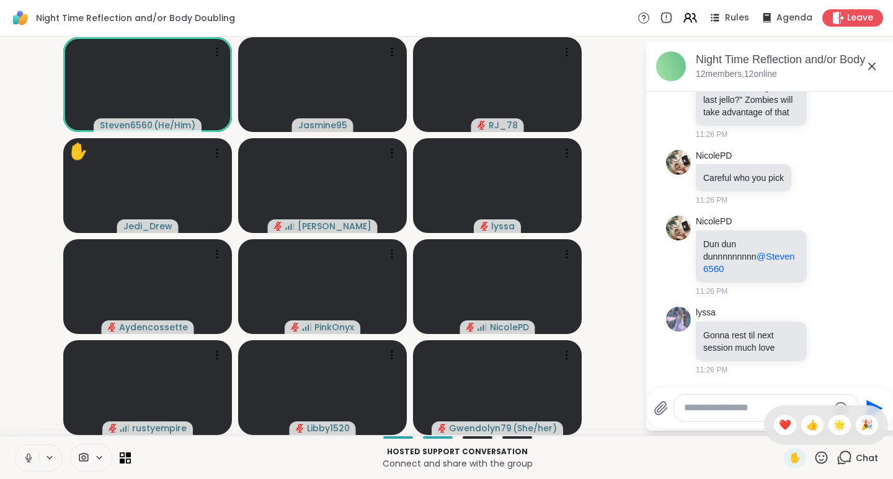
click at [806, 422] on span "👍" at bounding box center [812, 425] width 12 height 15
click at [24, 454] on icon at bounding box center [28, 458] width 11 height 11
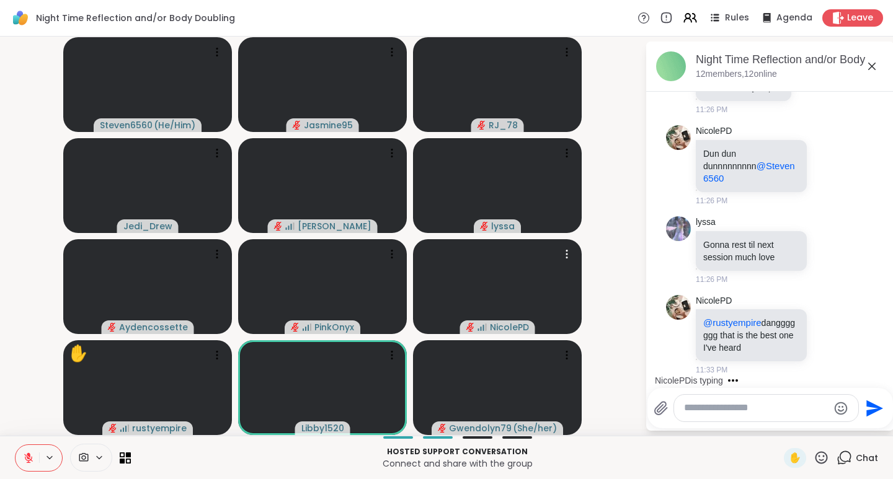
scroll to position [898, 0]
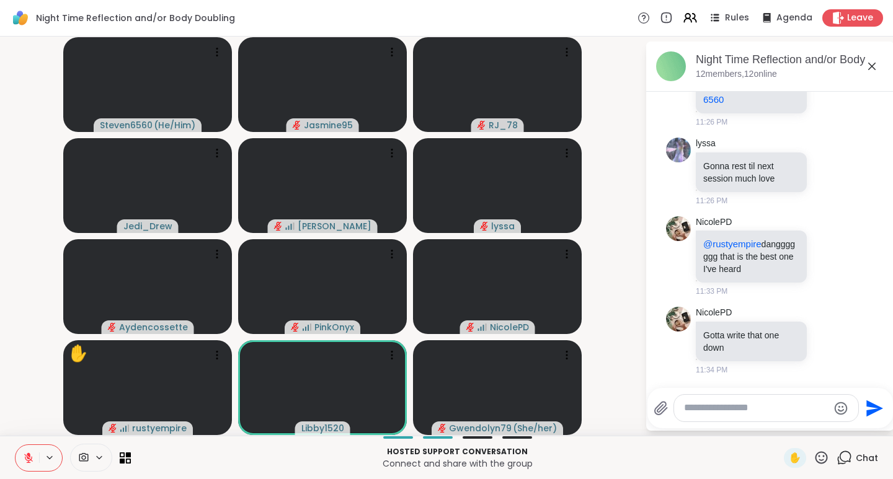
click at [830, 339] on icon at bounding box center [830, 339] width 0 height 0
click at [795, 320] on div "Select Reaction: Thumbs up" at bounding box center [800, 320] width 11 height 11
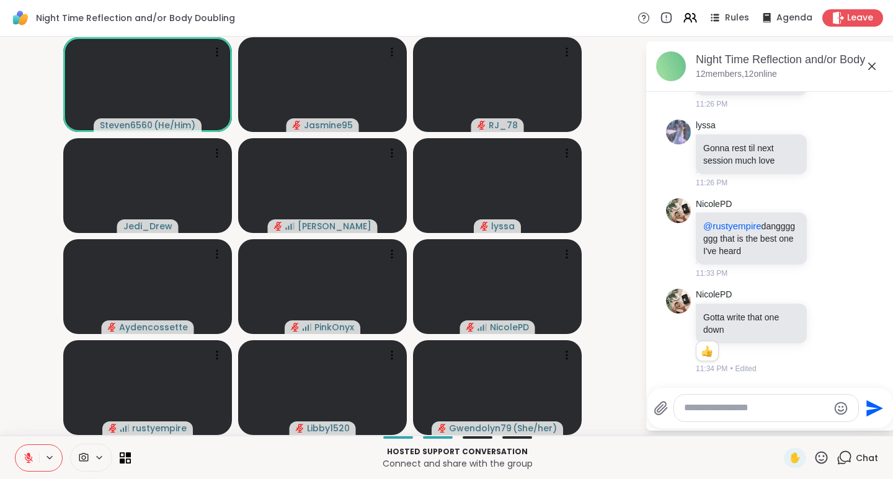
scroll to position [994, 0]
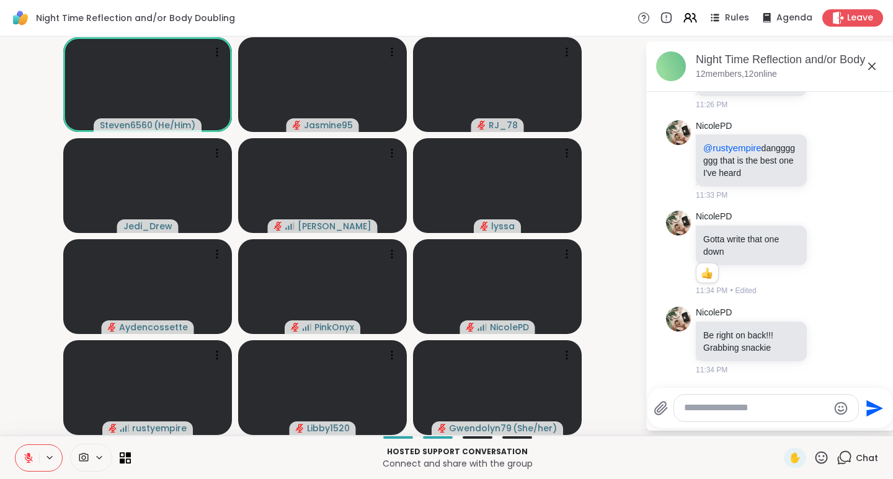
click at [816, 228] on div "NicolePD Gotta write that one down 1 1 11:34 PM • Edited" at bounding box center [772, 254] width 152 height 86
click at [823, 154] on icon at bounding box center [828, 160] width 11 height 12
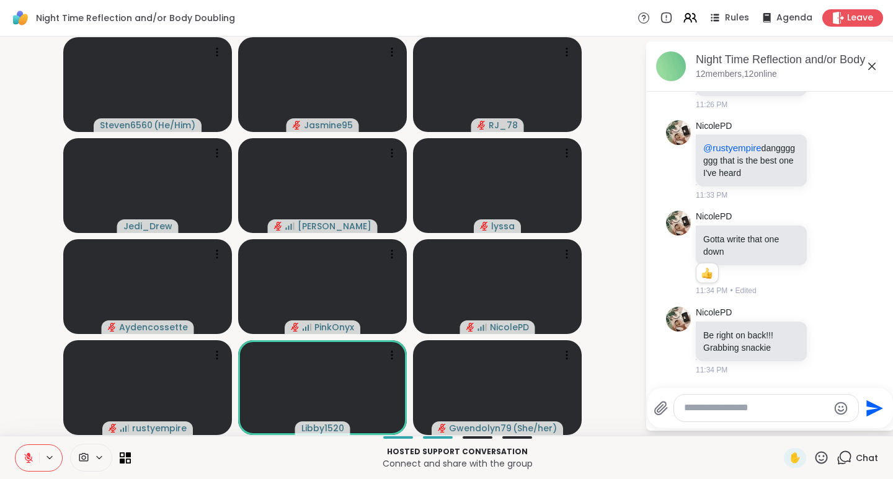
click at [823, 136] on div "Select Reaction: Heart" at bounding box center [828, 140] width 11 height 11
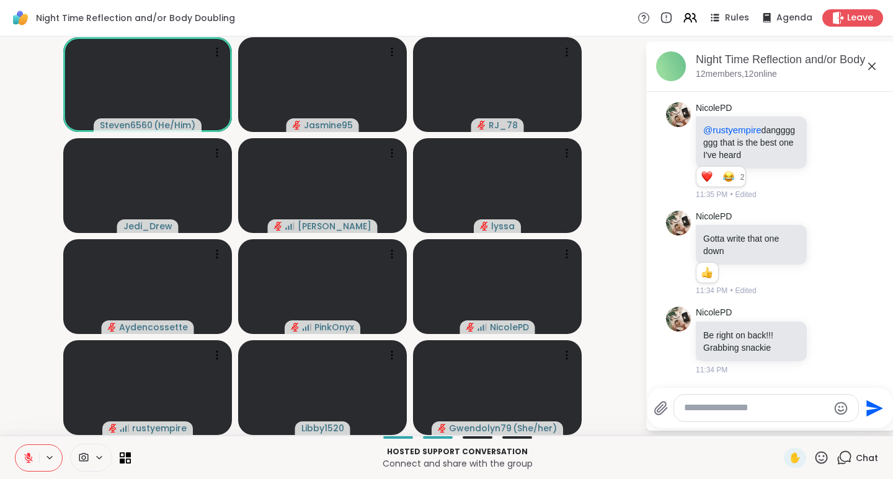
scroll to position [1012, 0]
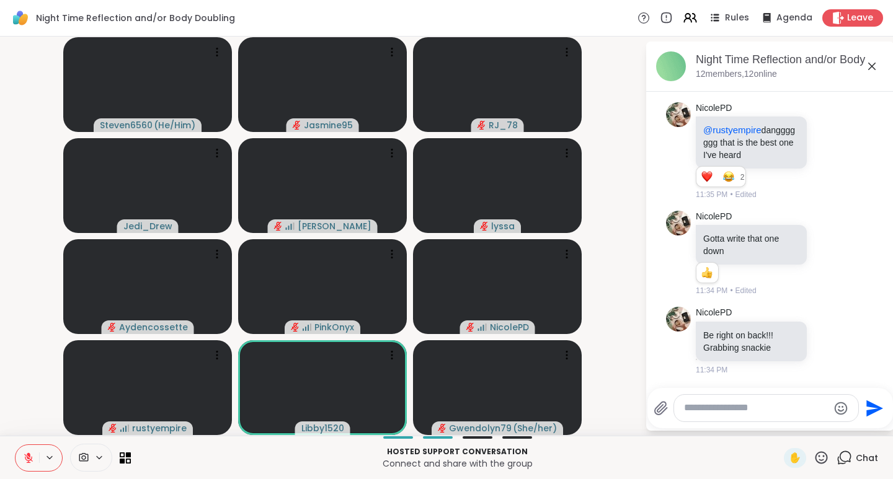
click at [813, 454] on icon at bounding box center [820, 457] width 15 height 15
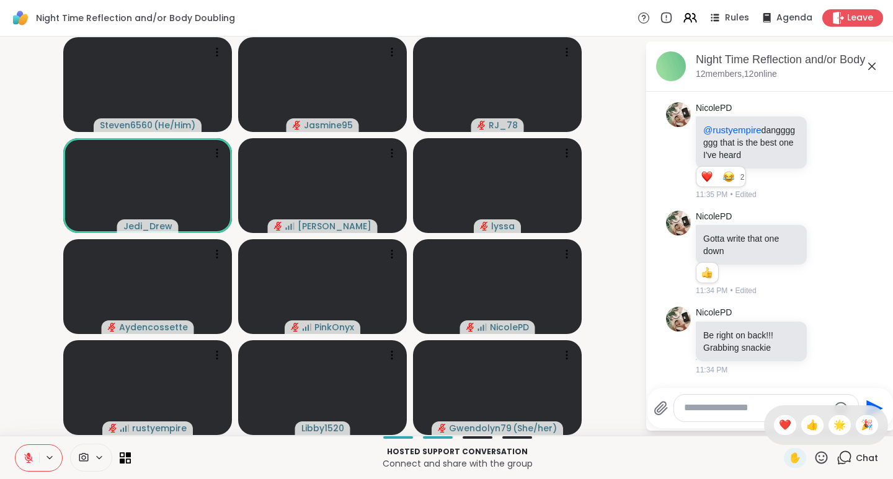
click at [779, 423] on span "❤️" at bounding box center [785, 425] width 12 height 15
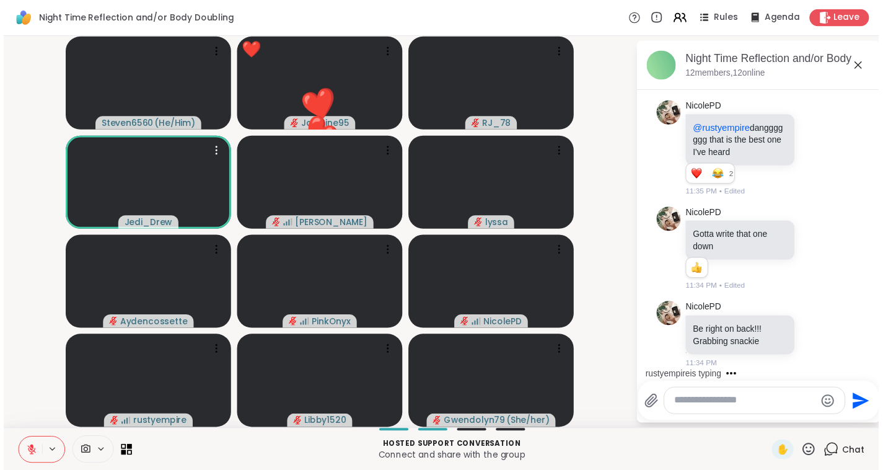
scroll to position [1078, 0]
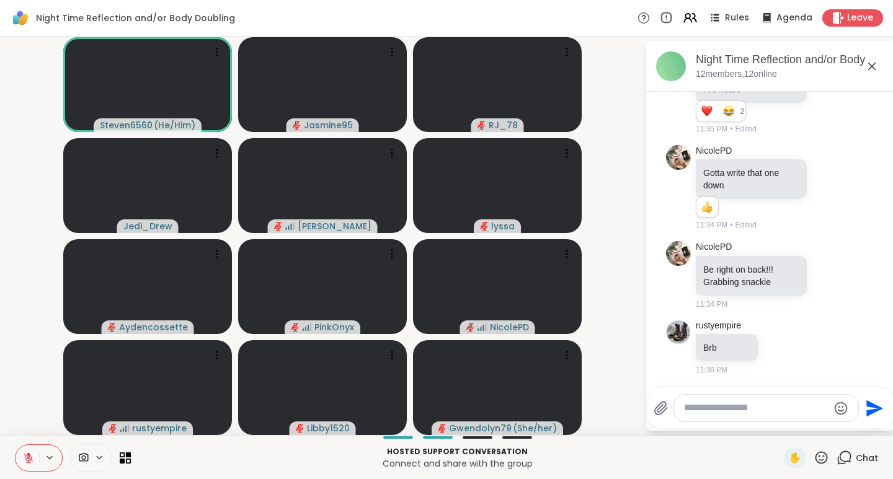
click at [30, 450] on button at bounding box center [27, 458] width 24 height 26
click at [794, 456] on div "✋" at bounding box center [795, 458] width 22 height 20
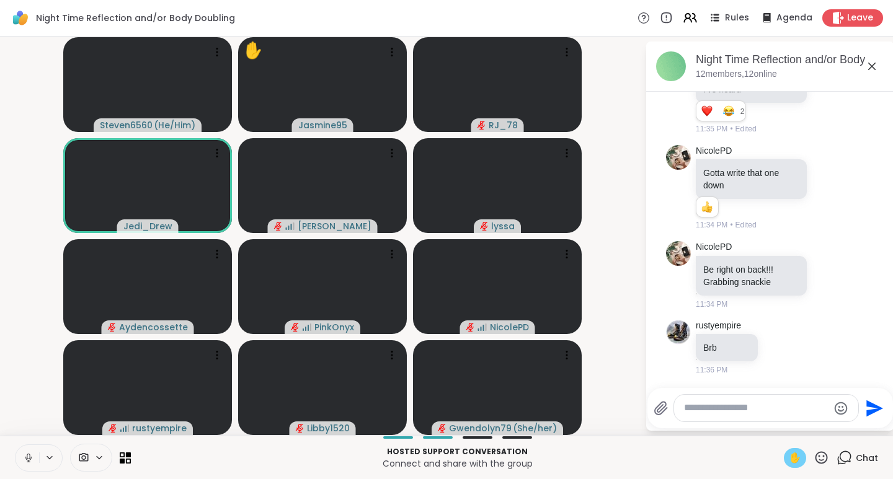
click at [813, 455] on icon at bounding box center [820, 457] width 15 height 15
click at [779, 425] on span "❤️" at bounding box center [785, 425] width 12 height 15
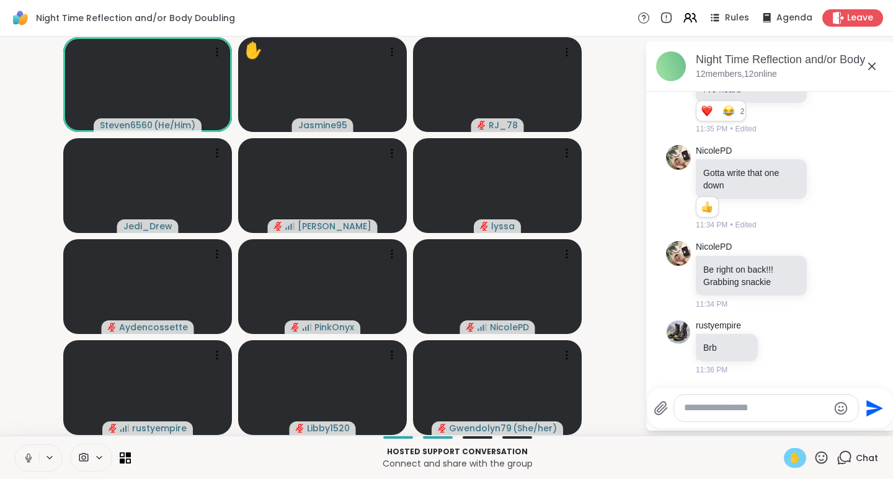
click at [791, 462] on span "✋" at bounding box center [795, 458] width 12 height 15
click at [815, 457] on icon at bounding box center [821, 457] width 12 height 12
click at [779, 425] on span "❤️" at bounding box center [785, 425] width 12 height 15
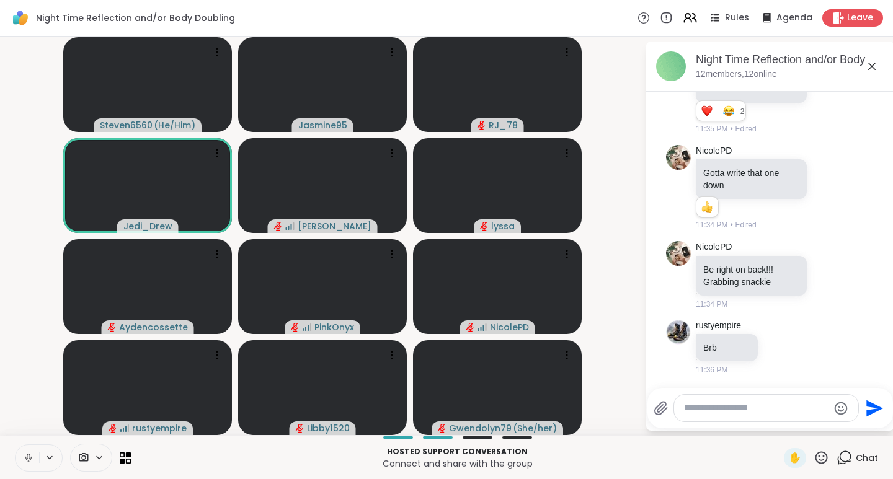
click at [611, 81] on video-player-container "Steven6560 ( He/Him ) Jasmine95 RJ_78 Jedi_Drew [PERSON_NAME] Aydencossette Pin…" at bounding box center [322, 236] width 630 height 389
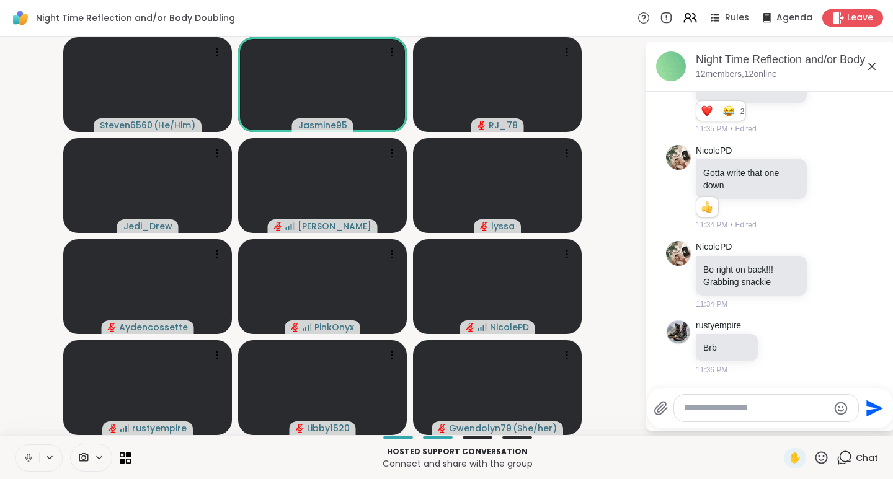
click at [622, 167] on video-player-container "Steven6560 ( He/Him ) Jasmine95 RJ_78 Jedi_Drew [PERSON_NAME] Aydencossette Pin…" at bounding box center [322, 236] width 630 height 389
click at [815, 460] on icon at bounding box center [821, 457] width 12 height 12
click at [779, 425] on span "❤️" at bounding box center [785, 425] width 12 height 15
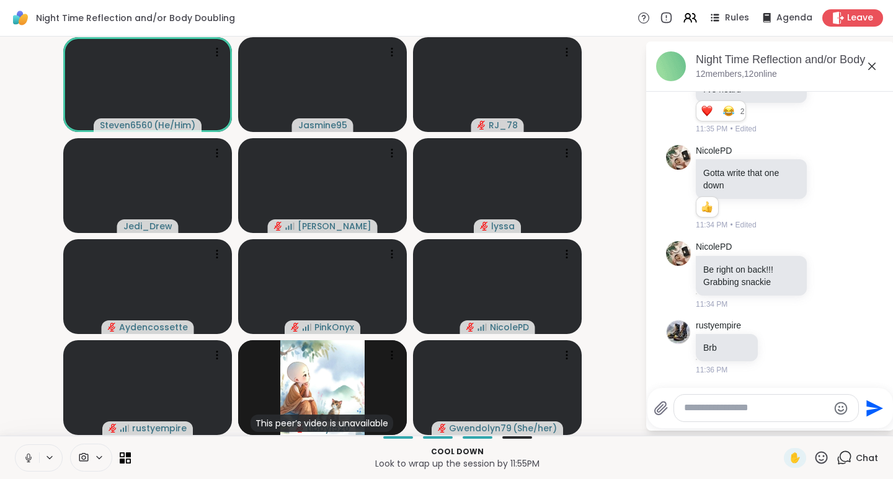
click at [32, 458] on icon at bounding box center [28, 458] width 11 height 11
click at [30, 457] on icon at bounding box center [29, 455] width 4 height 5
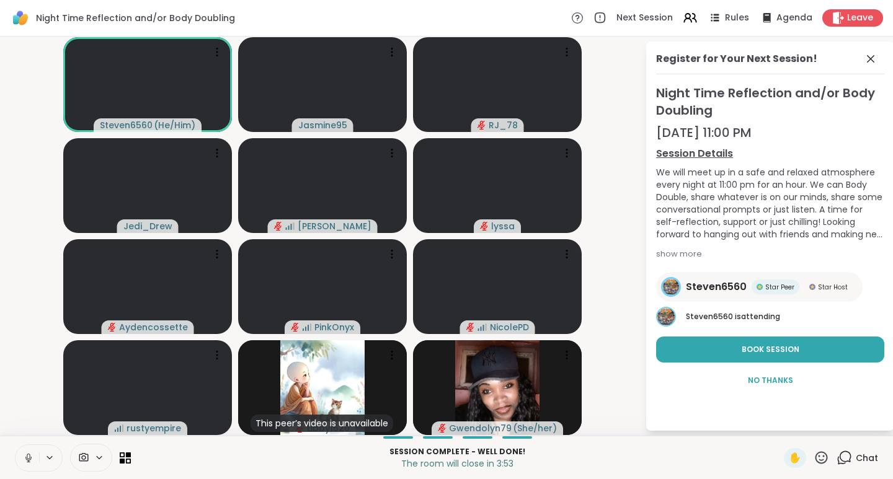
click at [702, 348] on button "Book Session" at bounding box center [770, 350] width 228 height 26
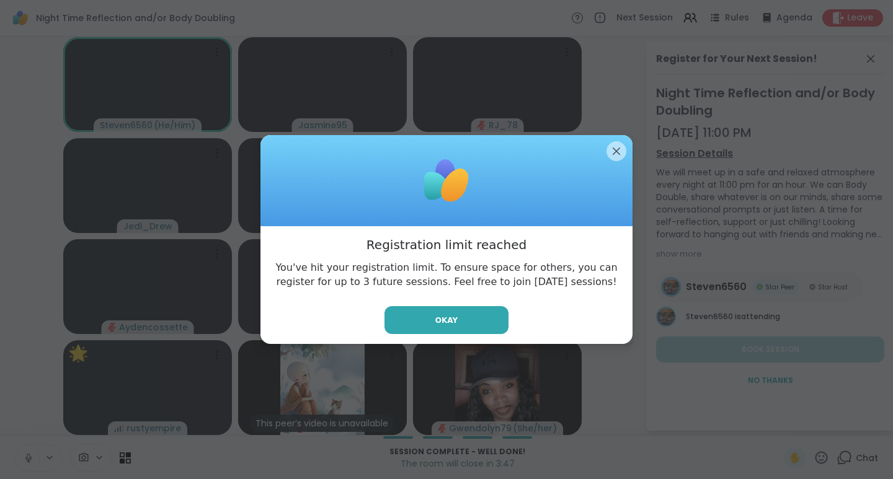
click at [476, 323] on button "Okay" at bounding box center [446, 320] width 124 height 28
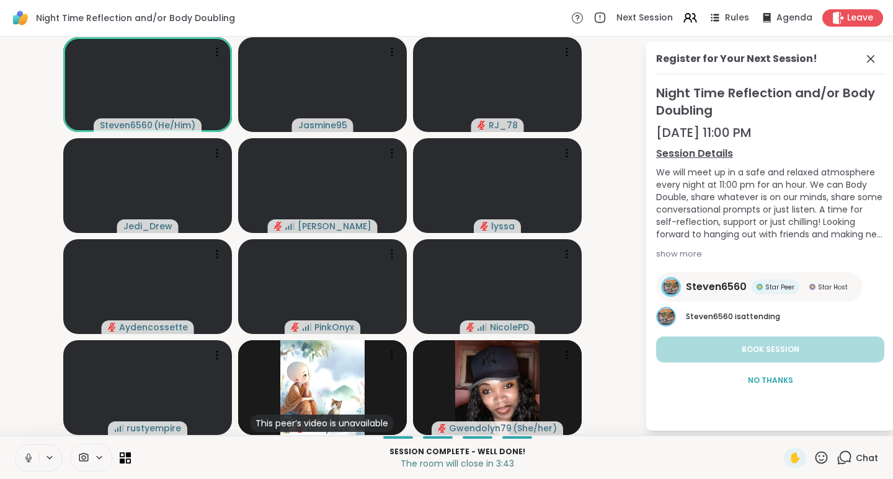
click at [820, 460] on icon at bounding box center [820, 457] width 15 height 15
click at [779, 432] on span "❤️" at bounding box center [785, 425] width 12 height 15
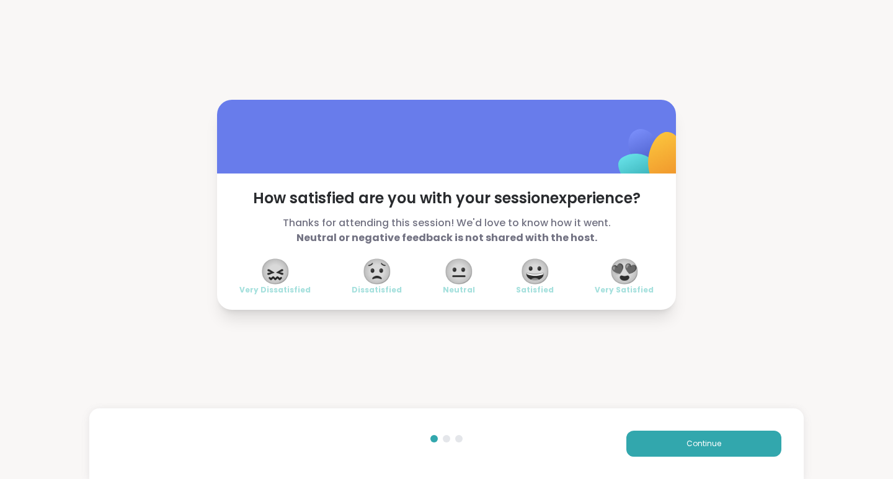
click at [615, 273] on span "😍" at bounding box center [624, 271] width 31 height 22
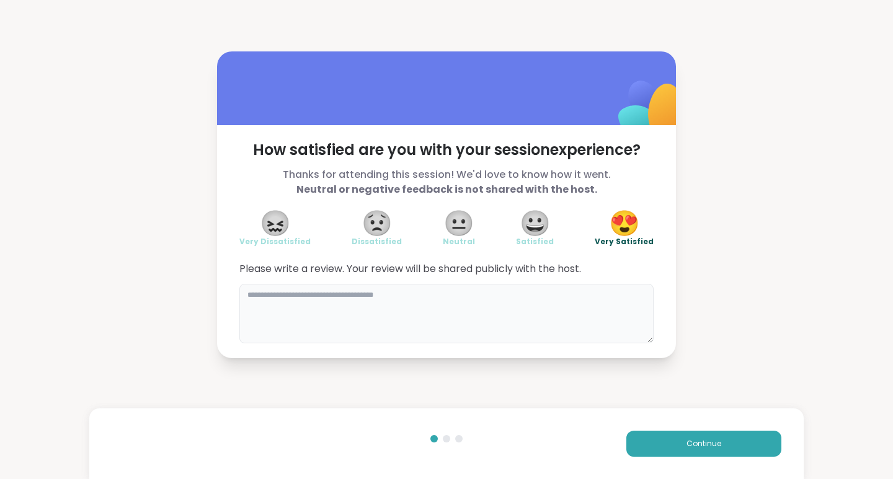
click at [322, 298] on textarea at bounding box center [446, 314] width 414 height 60
type textarea "**********"
click at [692, 446] on span "Continue" at bounding box center [703, 443] width 35 height 11
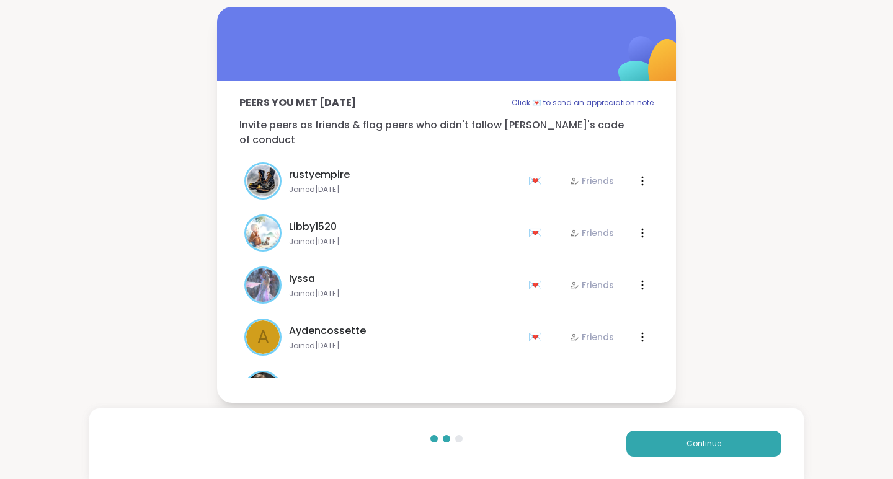
click at [701, 455] on button "Continue" at bounding box center [703, 444] width 155 height 26
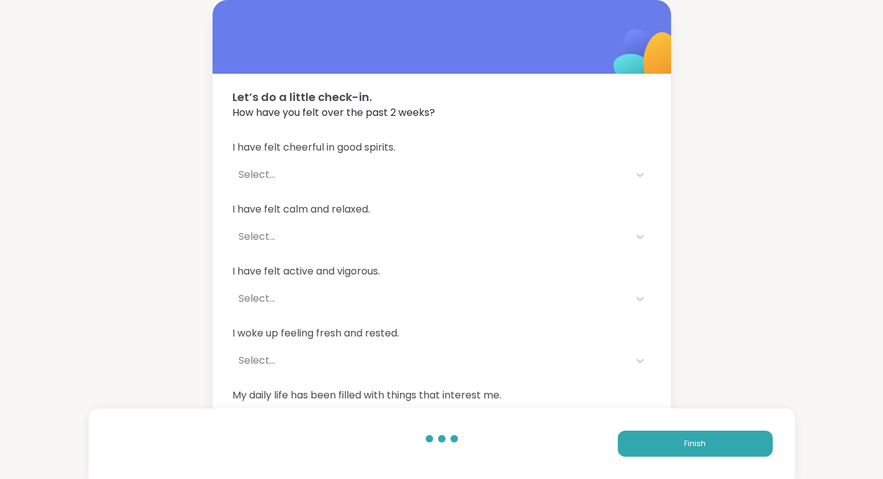
click at [681, 448] on button "Finish" at bounding box center [695, 444] width 155 height 26
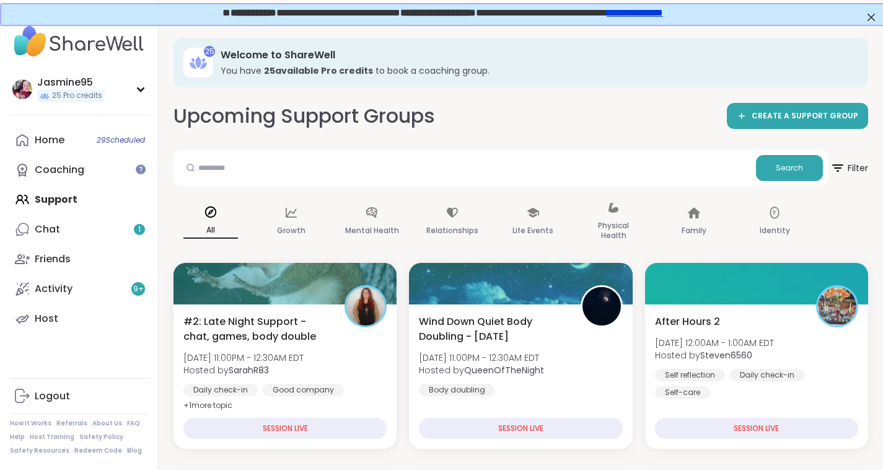
click at [725, 346] on span "[DATE] 12:00AM - 1:00AM EDT" at bounding box center [714, 343] width 119 height 12
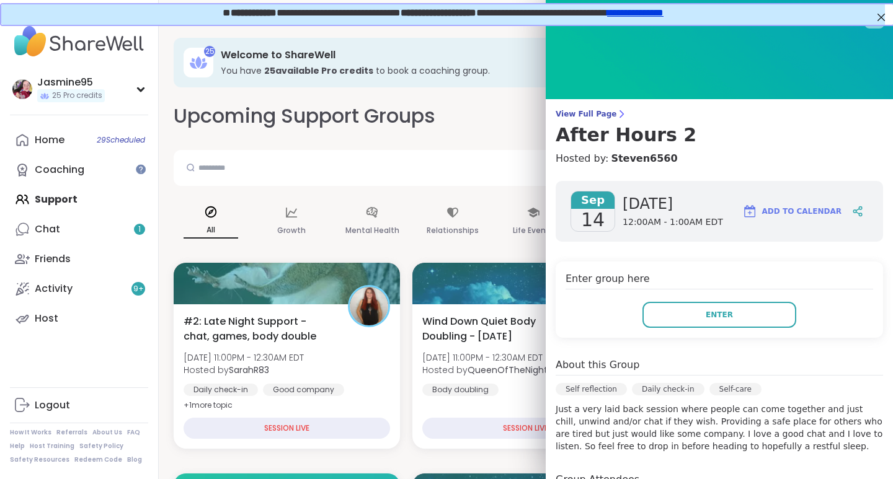
click at [705, 315] on span "Enter" at bounding box center [718, 314] width 27 height 11
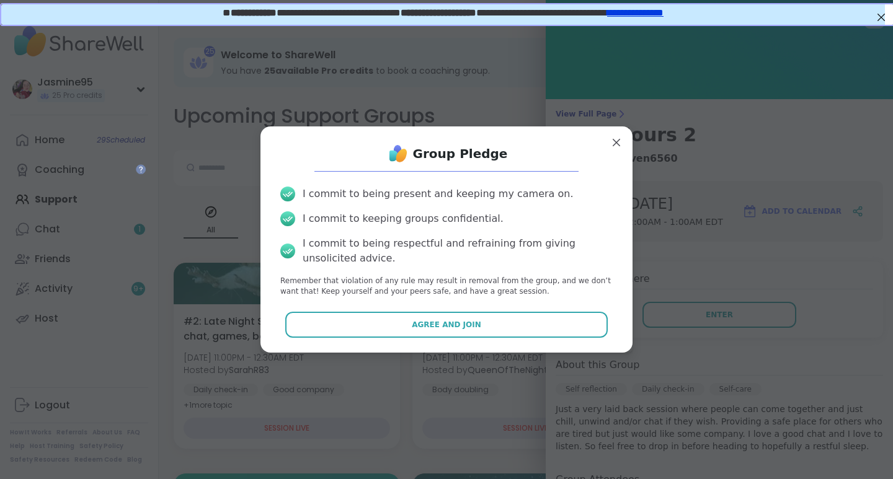
click at [484, 327] on button "Agree and Join" at bounding box center [446, 325] width 323 height 26
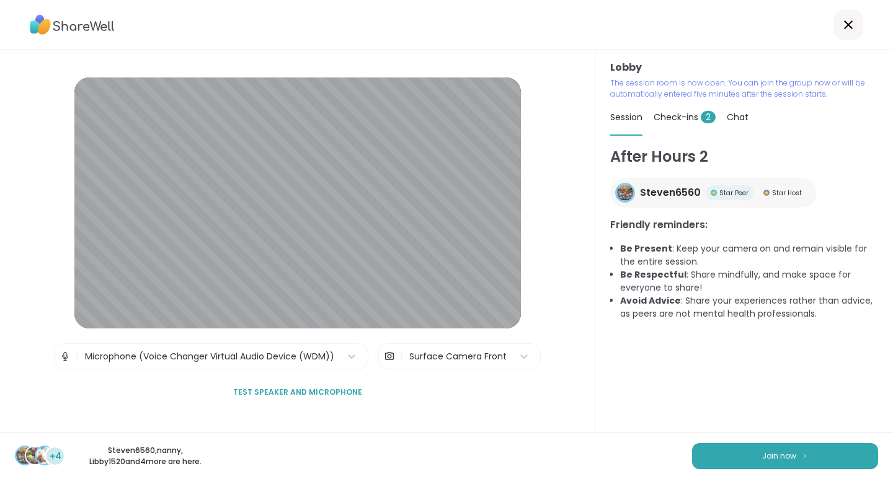
click at [730, 451] on button "Join now" at bounding box center [785, 456] width 186 height 26
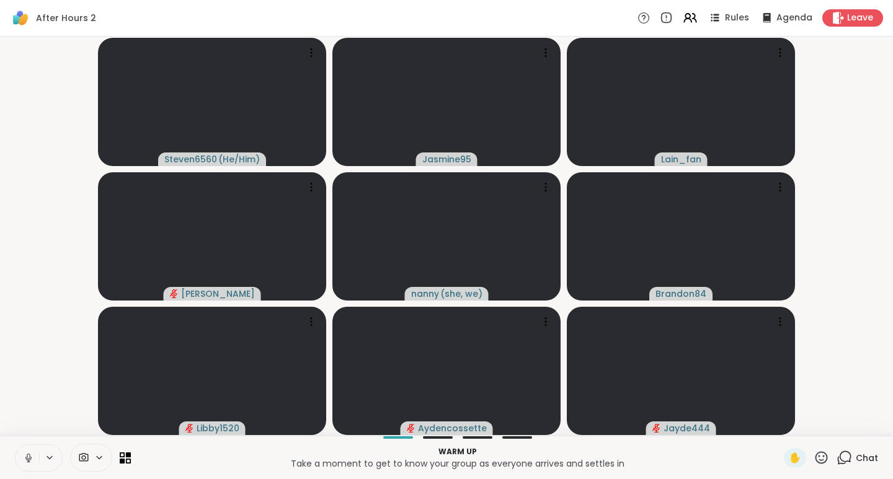
click at [22, 454] on button at bounding box center [27, 458] width 24 height 26
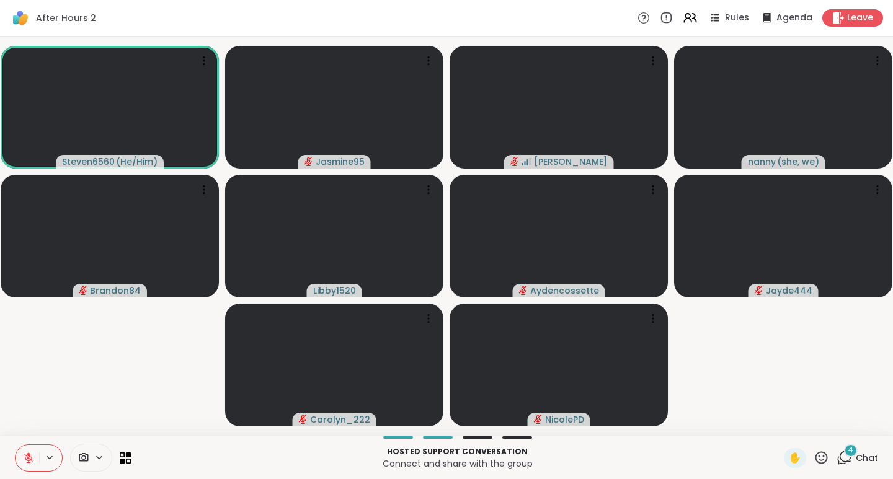
click at [846, 457] on div "4 Chat" at bounding box center [857, 458] width 42 height 20
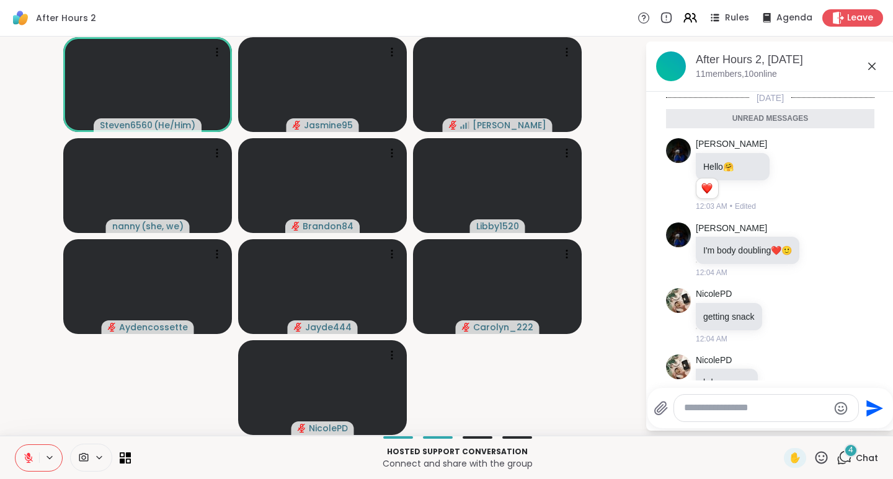
scroll to position [47, 0]
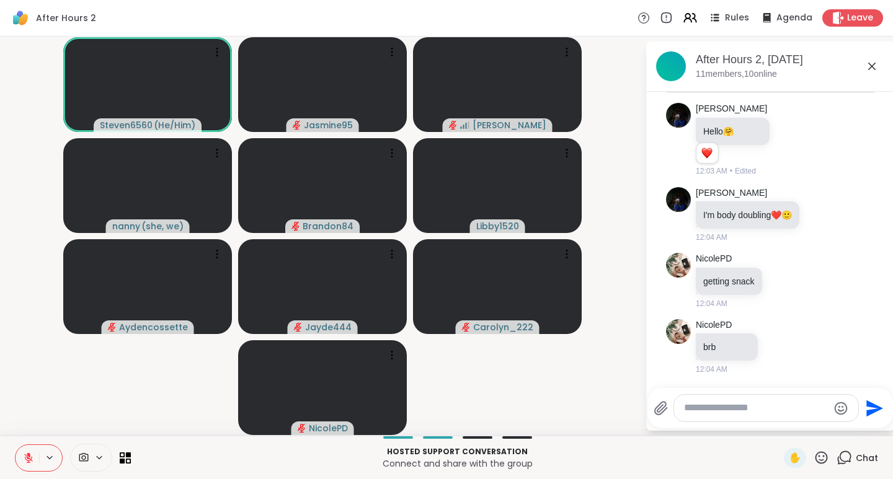
click at [24, 453] on icon at bounding box center [28, 458] width 11 height 11
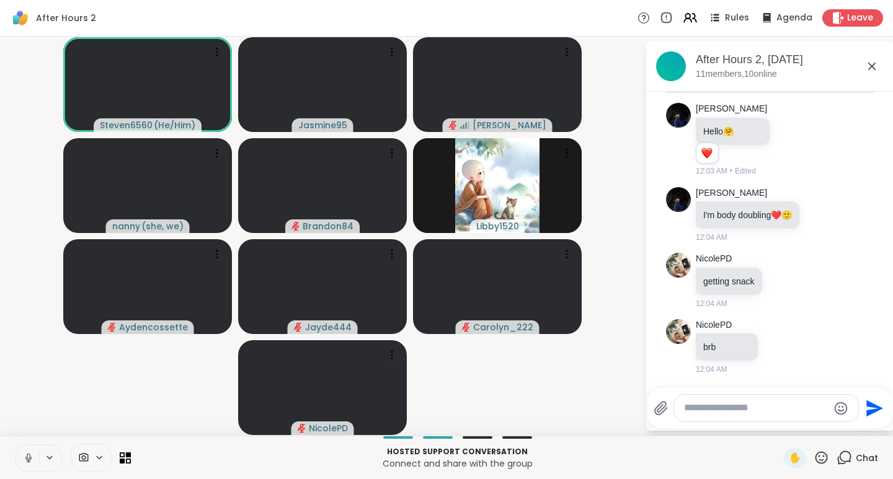
click at [21, 457] on button at bounding box center [27, 458] width 24 height 26
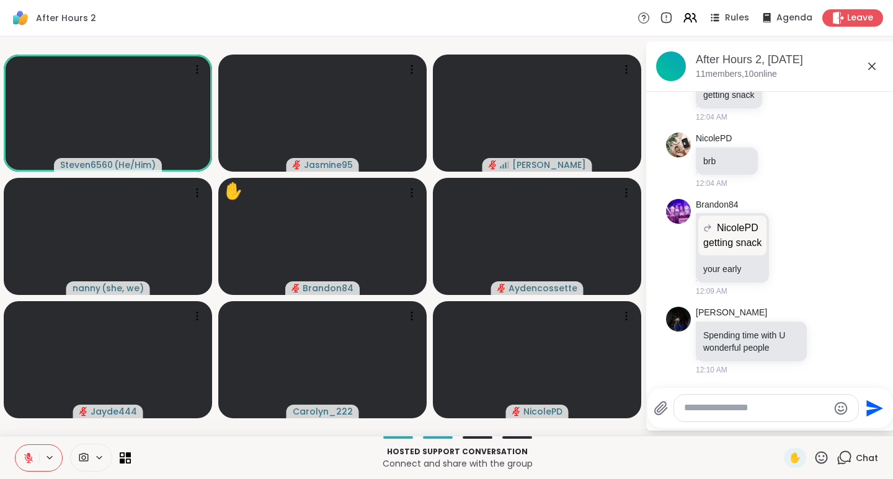
scroll to position [205, 0]
click at [816, 459] on icon at bounding box center [820, 457] width 15 height 15
click at [779, 428] on span "❤️" at bounding box center [785, 425] width 12 height 15
click at [789, 456] on span "✋" at bounding box center [795, 458] width 12 height 15
click at [24, 455] on icon at bounding box center [28, 458] width 11 height 11
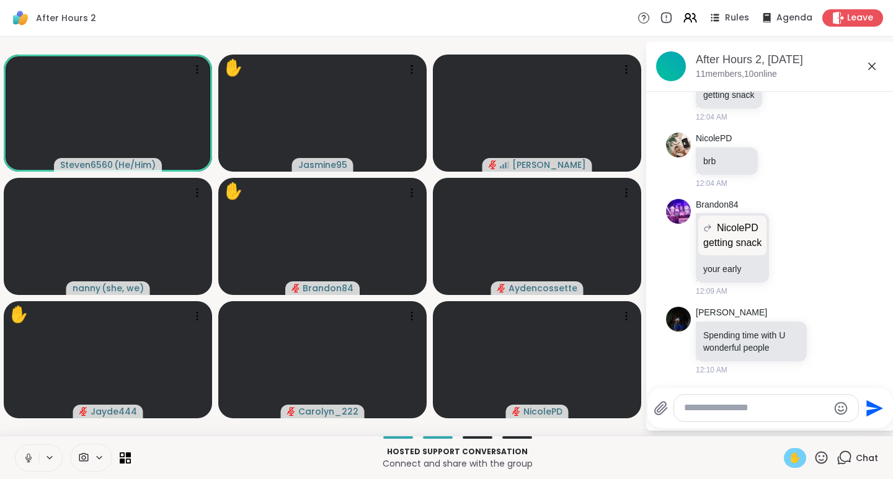
click at [789, 459] on span "✋" at bounding box center [795, 458] width 12 height 15
click at [33, 460] on icon at bounding box center [28, 458] width 11 height 11
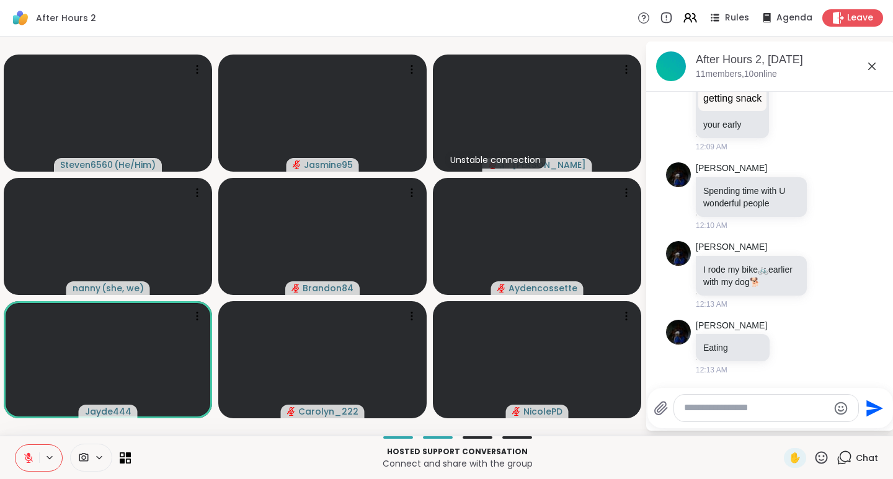
scroll to position [361, 0]
click at [789, 461] on span "✋" at bounding box center [795, 458] width 12 height 15
click at [813, 454] on icon at bounding box center [820, 457] width 15 height 15
click at [779, 427] on div "❤️" at bounding box center [785, 425] width 22 height 20
click at [23, 453] on icon at bounding box center [28, 458] width 11 height 11
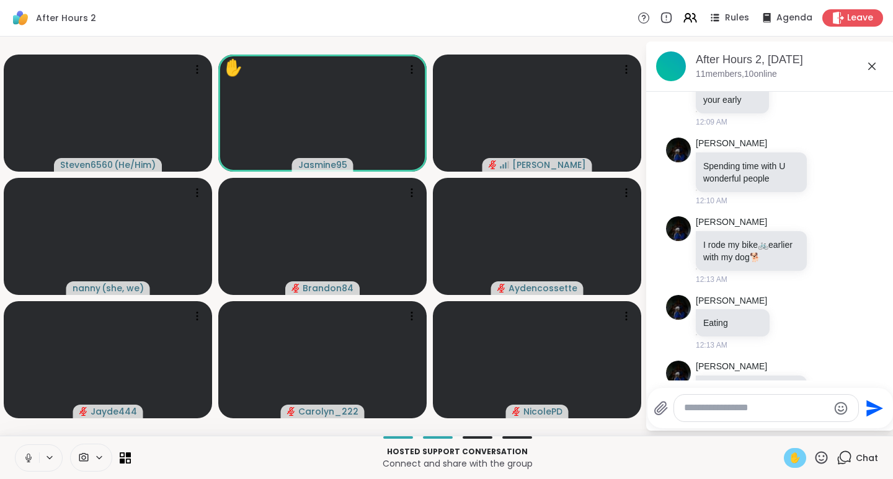
scroll to position [465, 0]
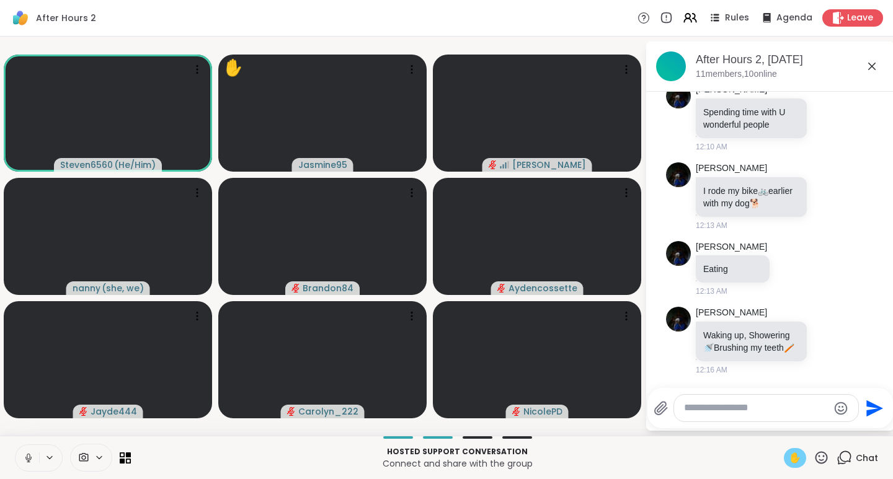
click at [789, 457] on span "✋" at bounding box center [795, 458] width 12 height 15
click at [27, 455] on icon at bounding box center [28, 457] width 3 height 6
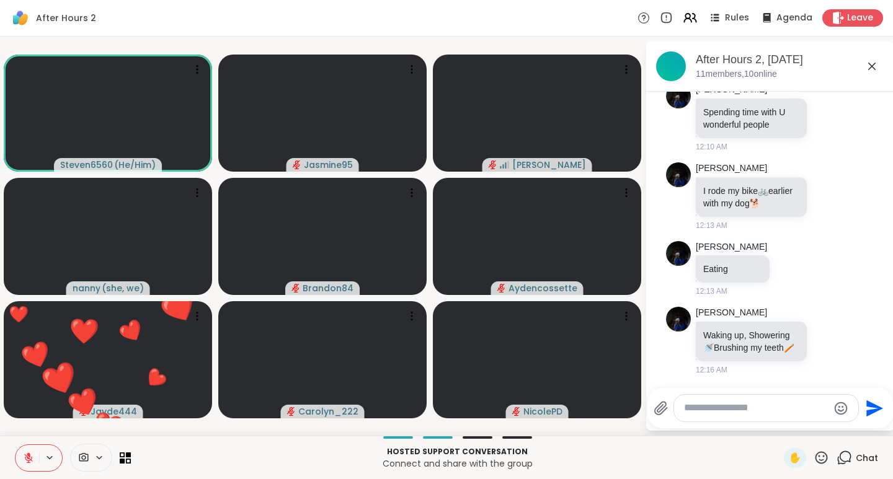
click at [817, 452] on icon at bounding box center [820, 457] width 15 height 15
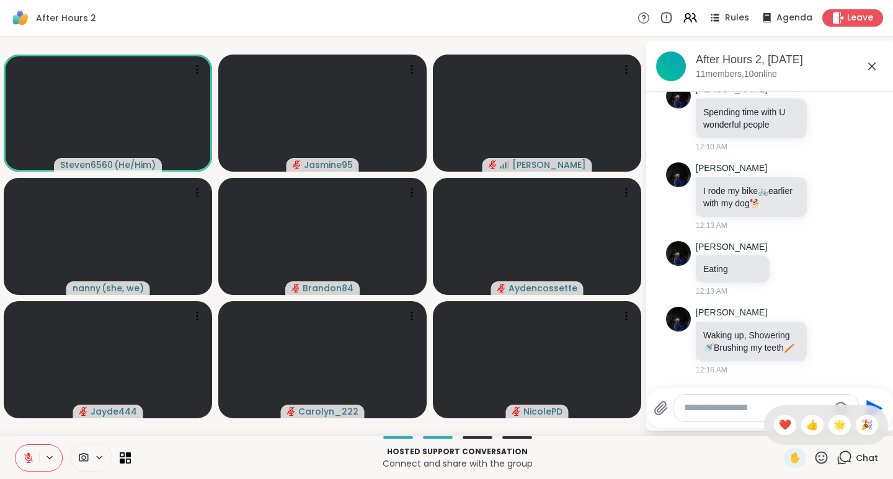
click at [779, 422] on span "❤️" at bounding box center [785, 425] width 12 height 15
click at [813, 456] on icon at bounding box center [820, 457] width 15 height 15
click at [779, 424] on span "❤️" at bounding box center [785, 425] width 12 height 15
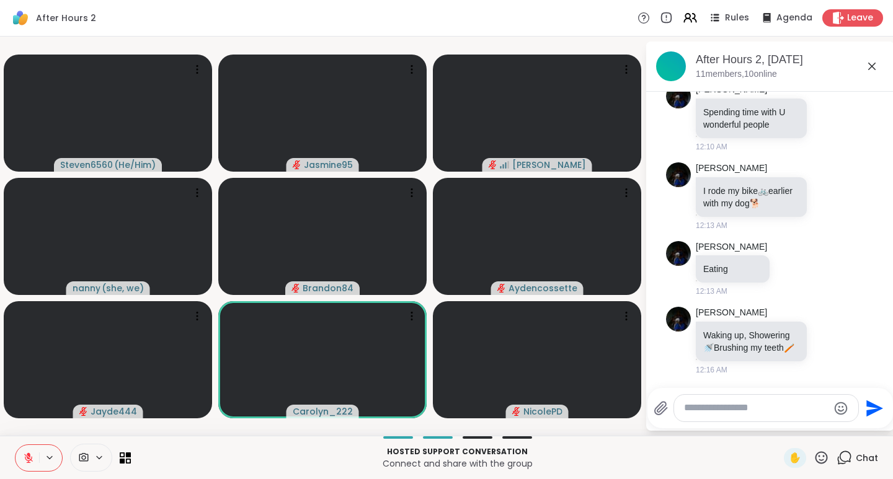
click at [789, 455] on span "✋" at bounding box center [795, 458] width 12 height 15
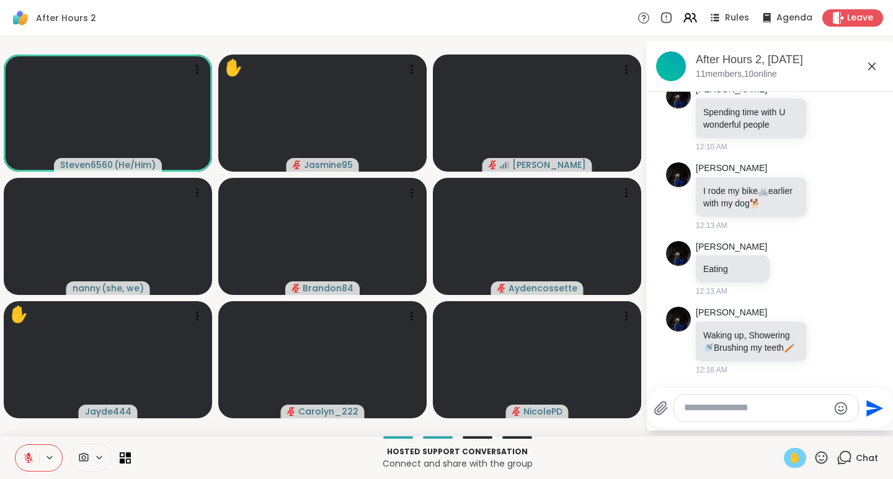
click at [27, 463] on icon at bounding box center [28, 458] width 11 height 11
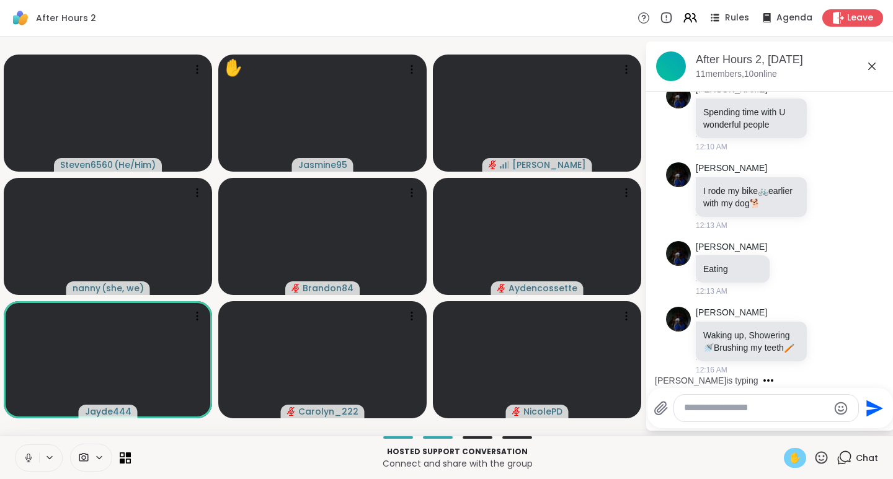
click at [789, 454] on span "✋" at bounding box center [795, 458] width 12 height 15
click at [30, 459] on icon at bounding box center [28, 458] width 11 height 11
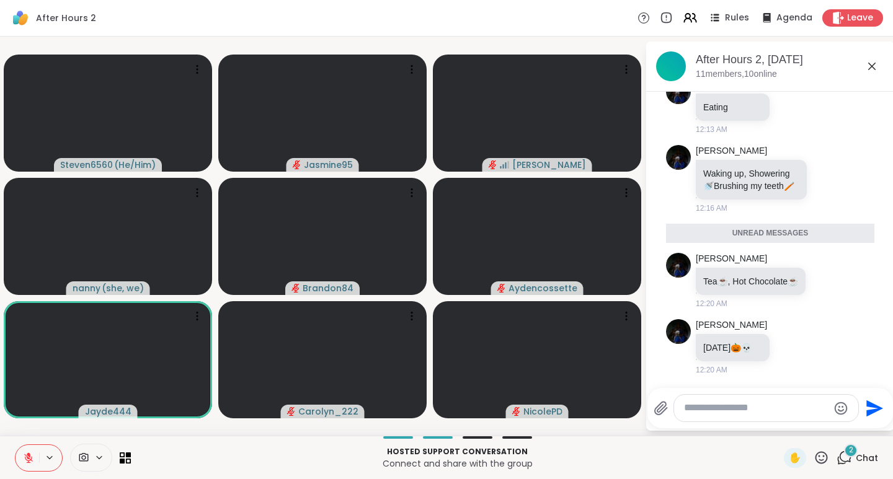
scroll to position [609, 0]
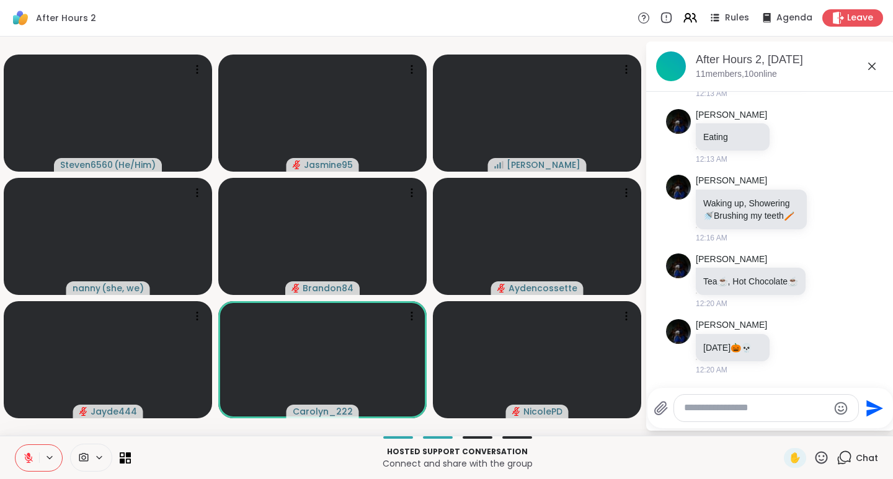
click at [789, 452] on span "✋" at bounding box center [795, 458] width 12 height 15
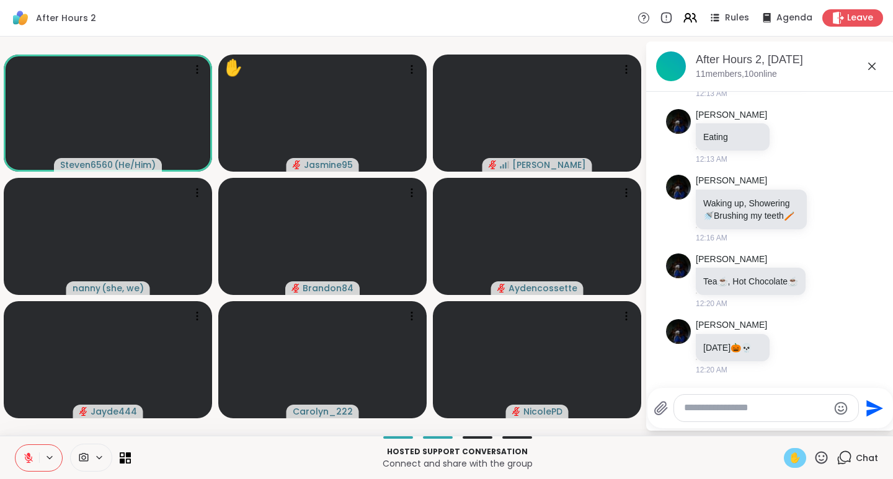
click at [26, 461] on icon at bounding box center [28, 458] width 11 height 11
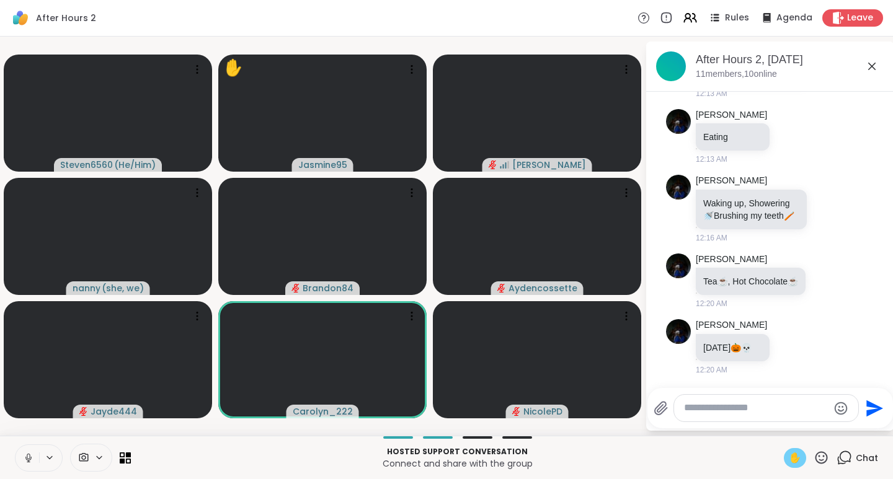
click at [813, 456] on icon at bounding box center [820, 457] width 15 height 15
click at [806, 421] on span "👍" at bounding box center [812, 425] width 12 height 15
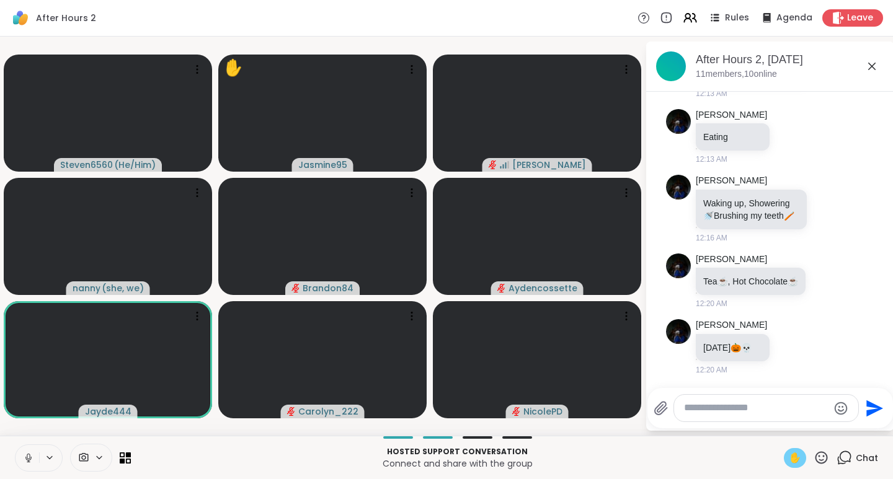
click at [790, 461] on span "✋" at bounding box center [795, 458] width 12 height 15
click at [32, 462] on icon at bounding box center [28, 458] width 11 height 11
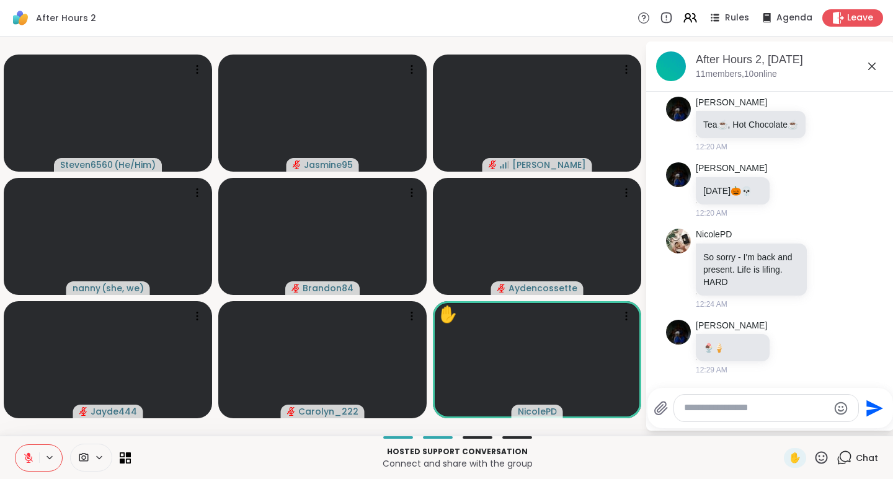
scroll to position [766, 0]
click at [797, 458] on div "✋" at bounding box center [795, 458] width 22 height 20
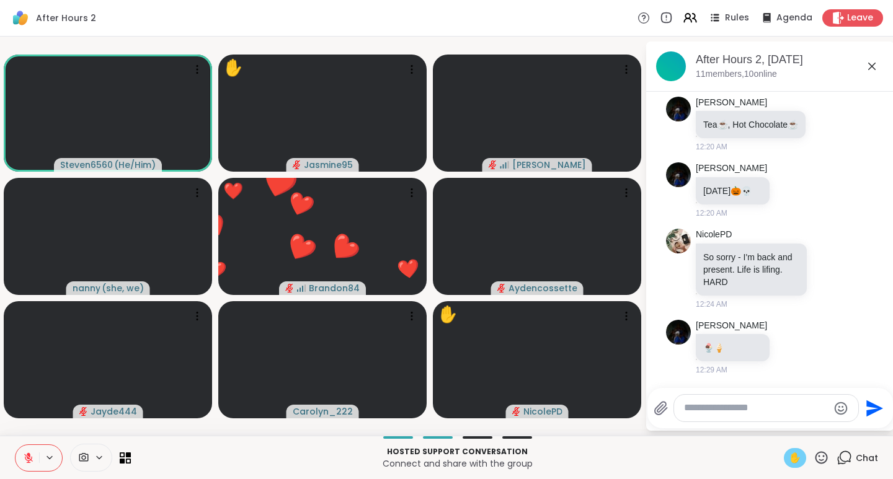
click at [25, 457] on icon at bounding box center [28, 458] width 9 height 9
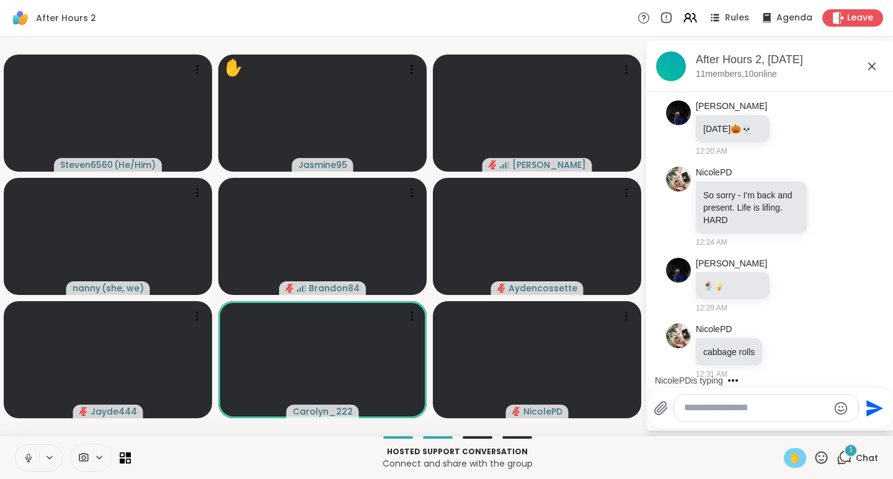
scroll to position [833, 0]
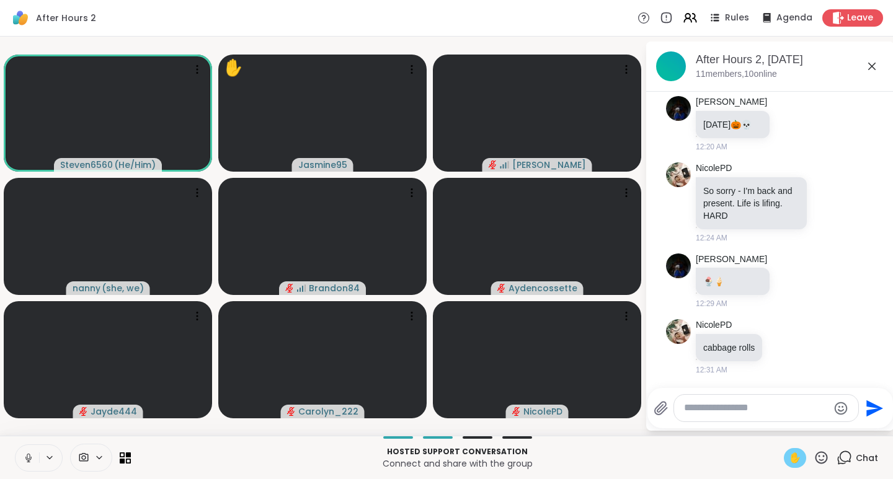
click at [789, 456] on span "✋" at bounding box center [795, 458] width 12 height 15
click at [23, 458] on icon at bounding box center [28, 458] width 11 height 11
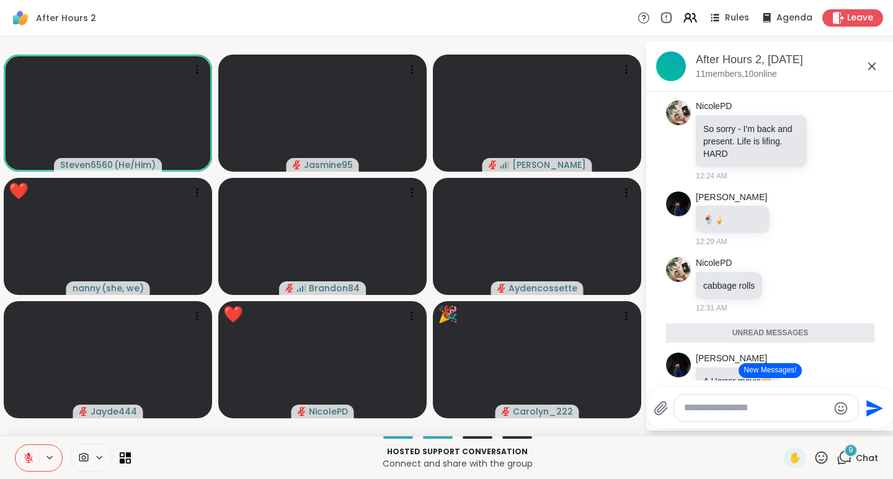
scroll to position [1007, 0]
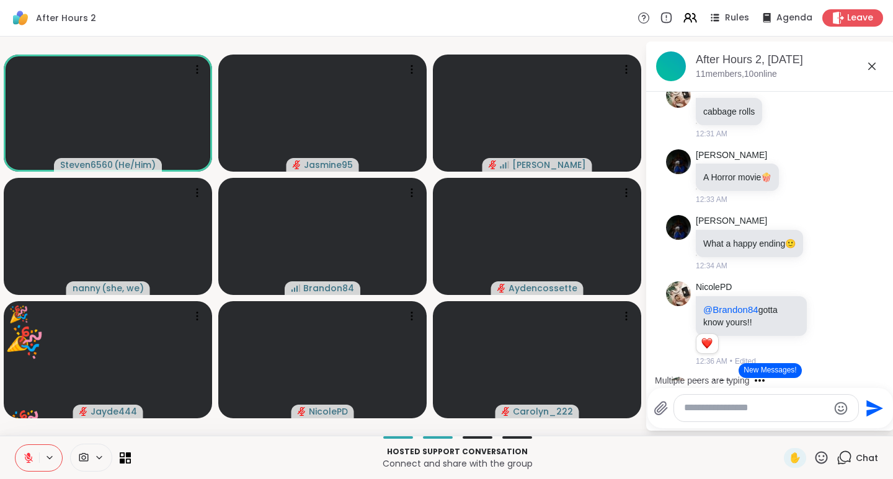
click at [815, 456] on icon at bounding box center [821, 457] width 12 height 12
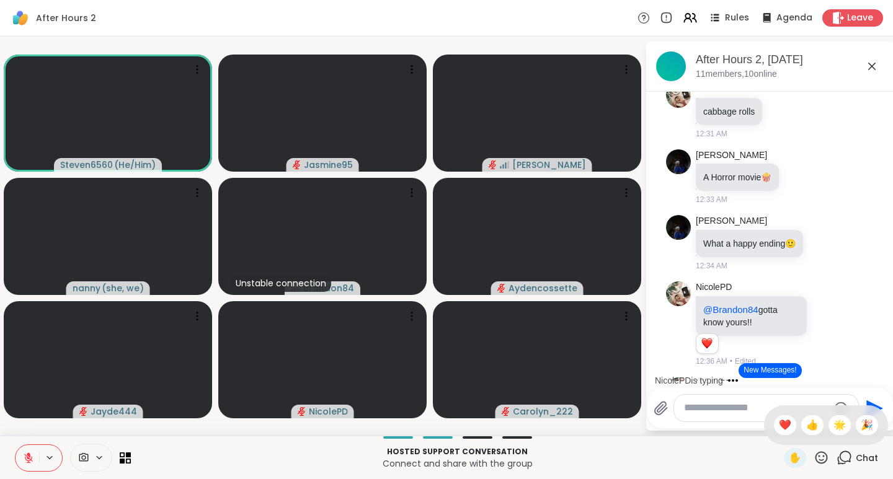
click at [860, 422] on span "🎉" at bounding box center [866, 425] width 12 height 15
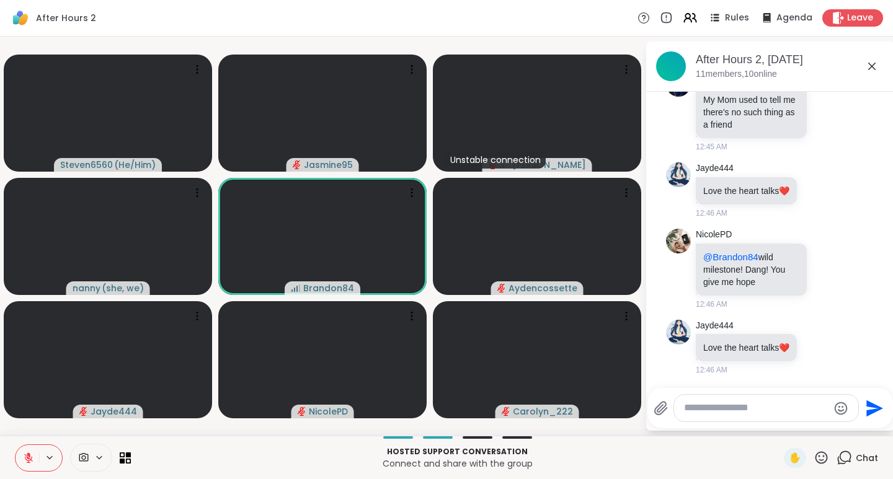
scroll to position [1847, 0]
click at [744, 406] on textarea "Type your message" at bounding box center [756, 408] width 144 height 13
type textarea "*"
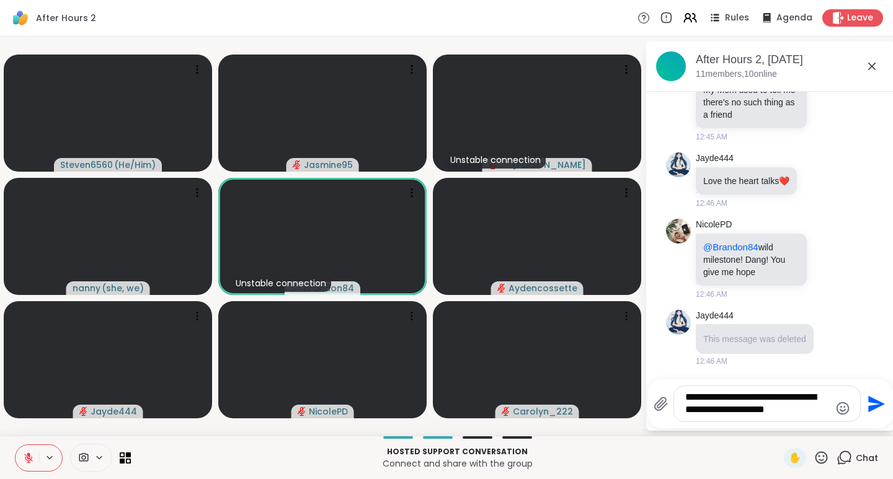
scroll to position [1847, 0]
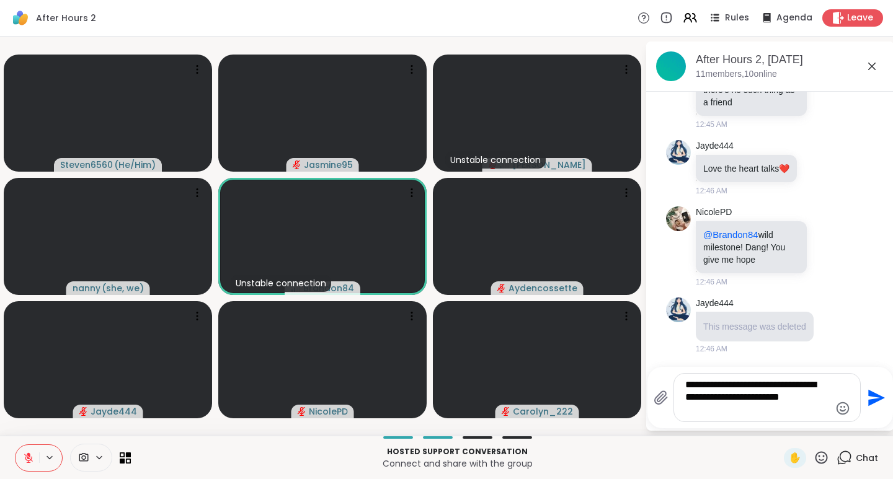
type textarea "**********"
click at [813, 453] on icon at bounding box center [820, 457] width 15 height 15
click at [779, 423] on span "❤️" at bounding box center [785, 425] width 12 height 15
click at [767, 398] on textarea "**********" at bounding box center [757, 398] width 144 height 38
click at [813, 458] on icon at bounding box center [820, 457] width 15 height 15
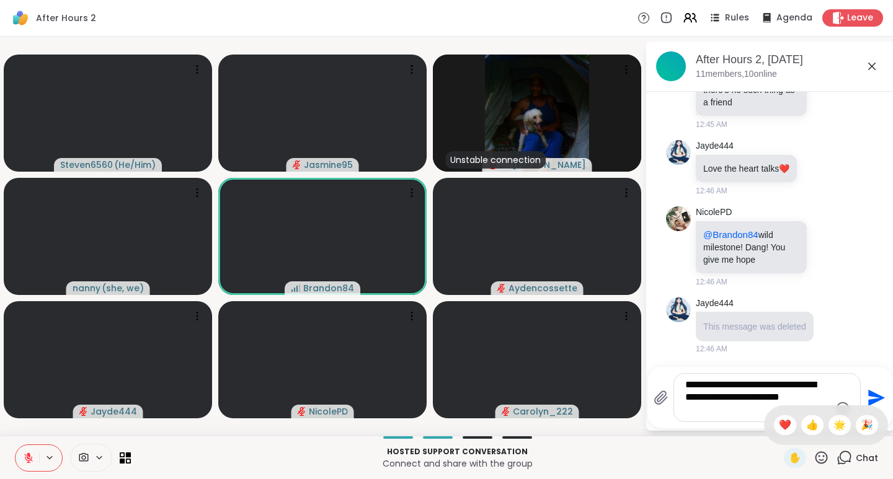
click at [779, 422] on span "❤️" at bounding box center [785, 425] width 12 height 15
click at [769, 404] on textarea "**********" at bounding box center [757, 398] width 144 height 38
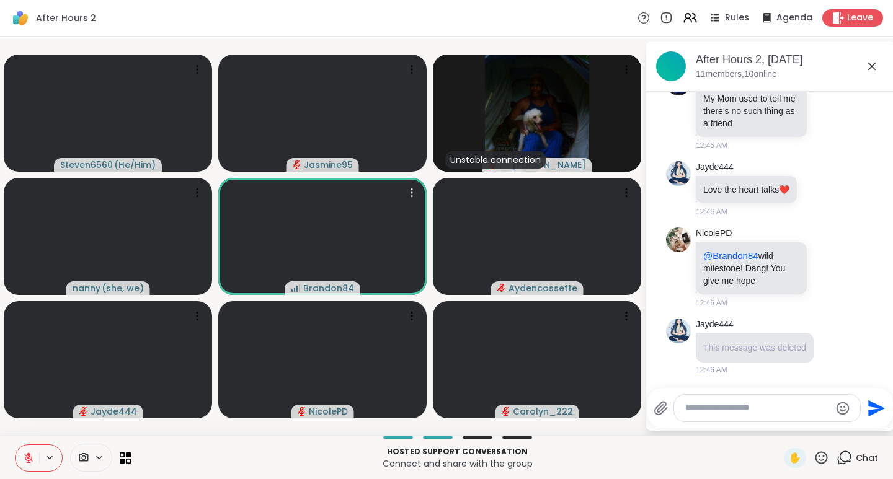
scroll to position [1939, 0]
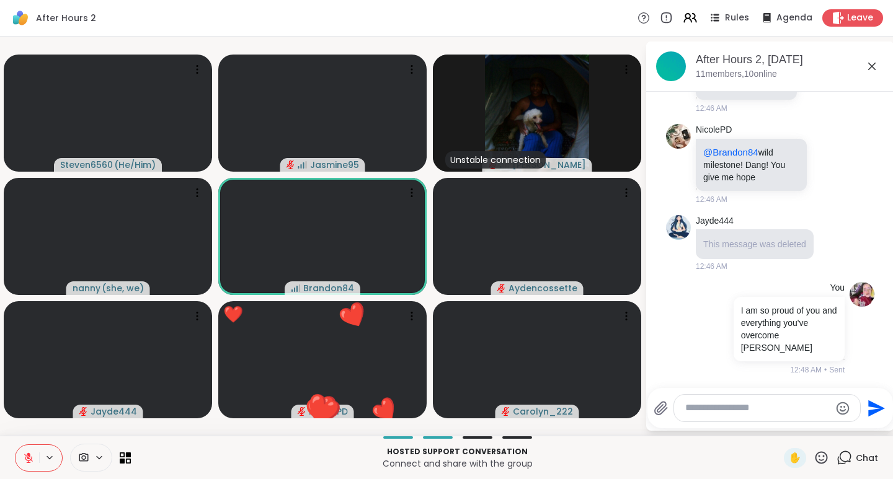
click at [813, 458] on icon at bounding box center [820, 457] width 15 height 15
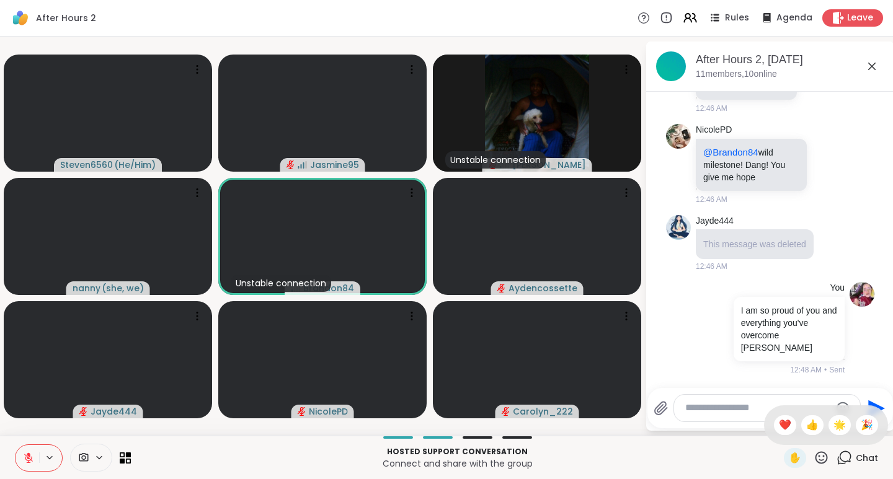
click at [833, 423] on span "🌟" at bounding box center [839, 425] width 12 height 15
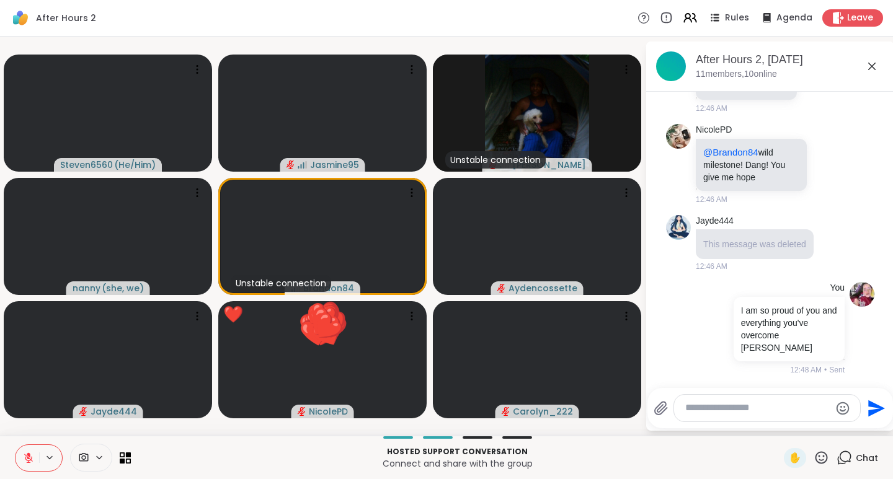
click at [815, 460] on icon at bounding box center [821, 457] width 12 height 12
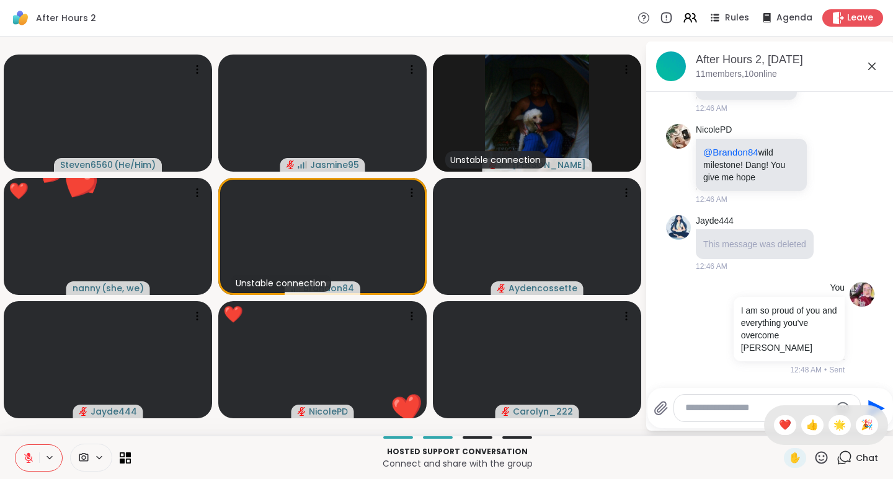
click at [860, 420] on span "🎉" at bounding box center [866, 425] width 12 height 15
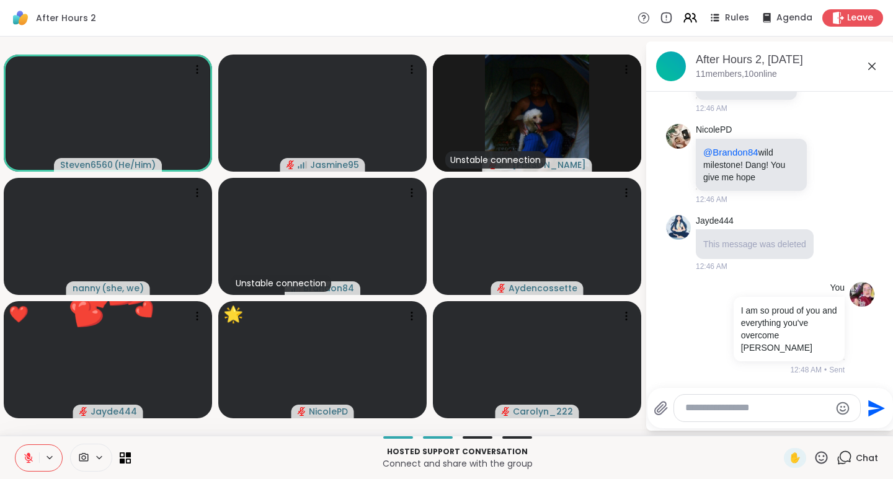
click at [816, 463] on icon at bounding box center [820, 457] width 15 height 15
click at [779, 428] on span "❤️" at bounding box center [785, 425] width 12 height 15
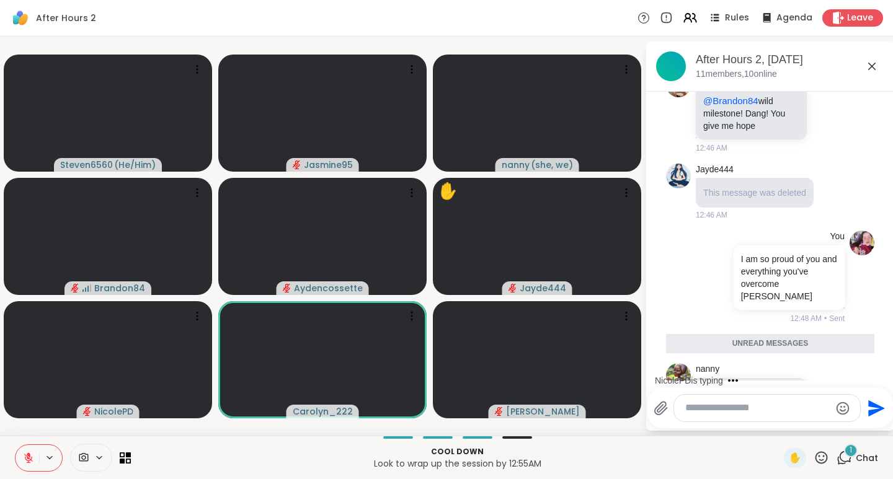
scroll to position [2041, 0]
